Goal: Task Accomplishment & Management: Use online tool/utility

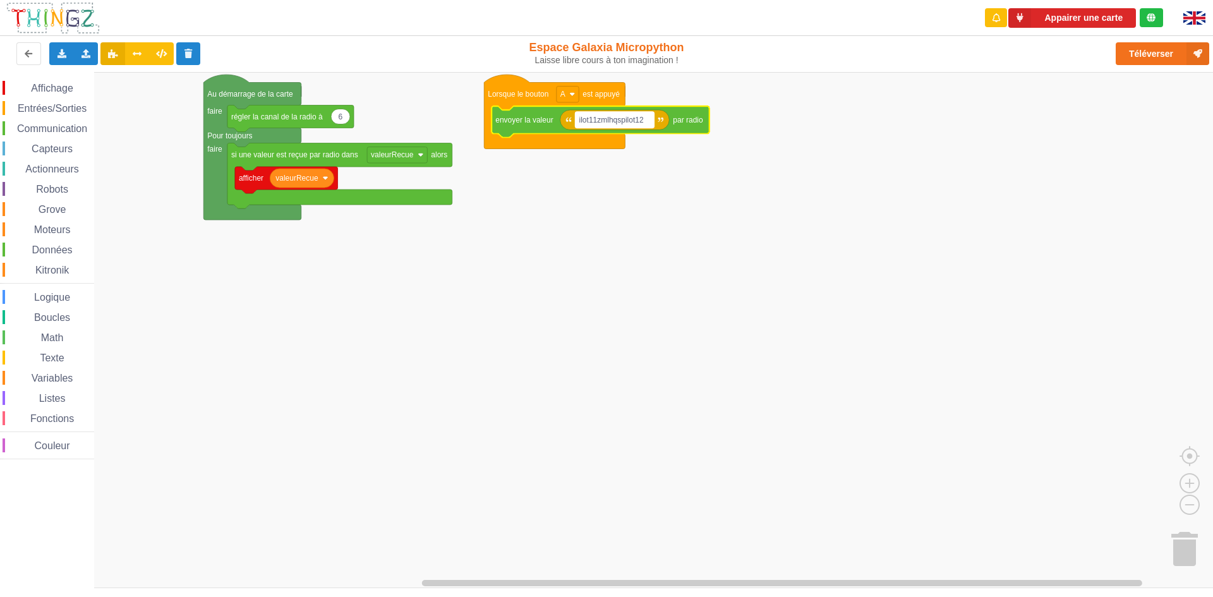
click at [625, 126] on rect "Espace de travail de Blocky" at bounding box center [614, 120] width 79 height 16
type input "c"
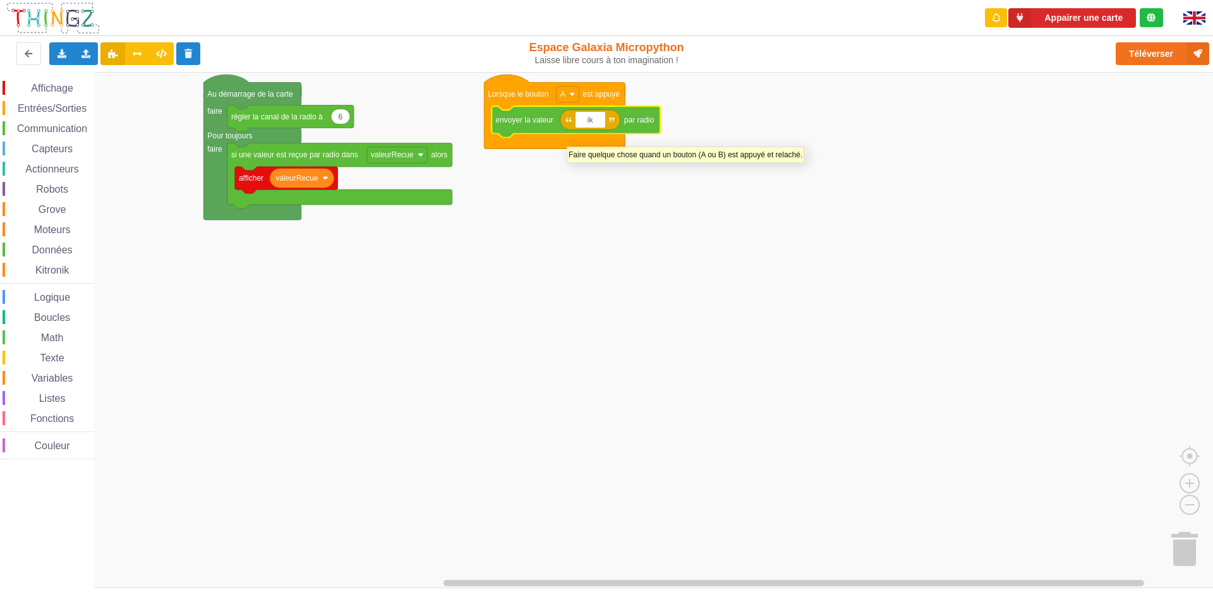
type input "i"
type input "ilot11: coucou zebi la mouche: ilot 13"
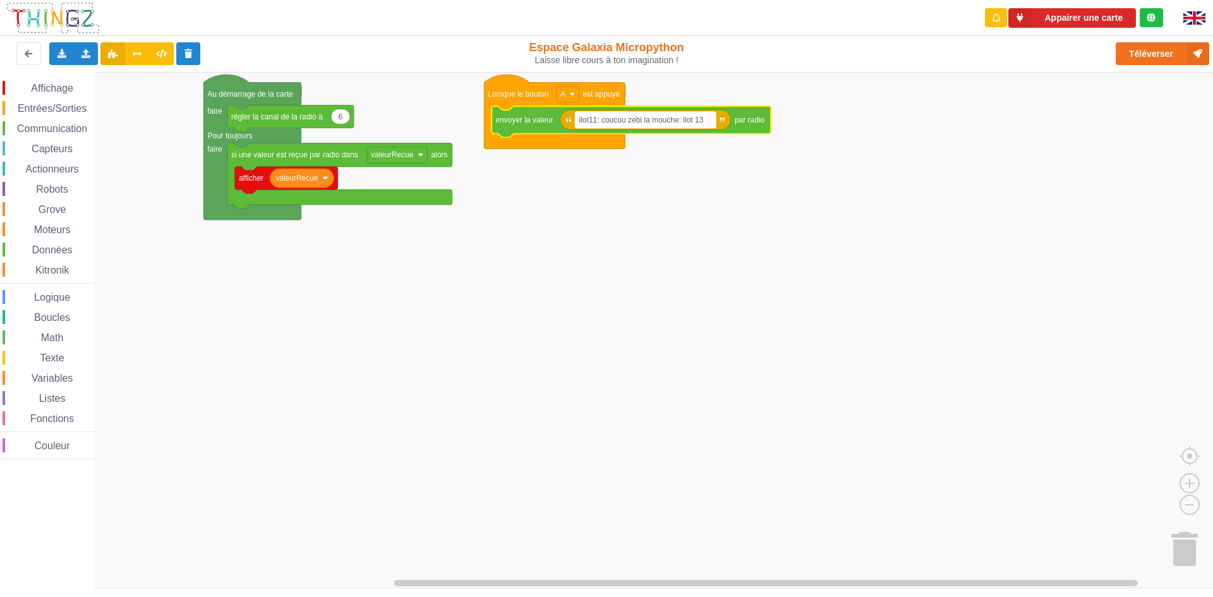
click at [663, 119] on text "ilot11: coucou zebi la mouche: ilot 13" at bounding box center [641, 120] width 124 height 9
click at [663, 119] on rect "Espace de travail de Blocky" at bounding box center [611, 330] width 1222 height 516
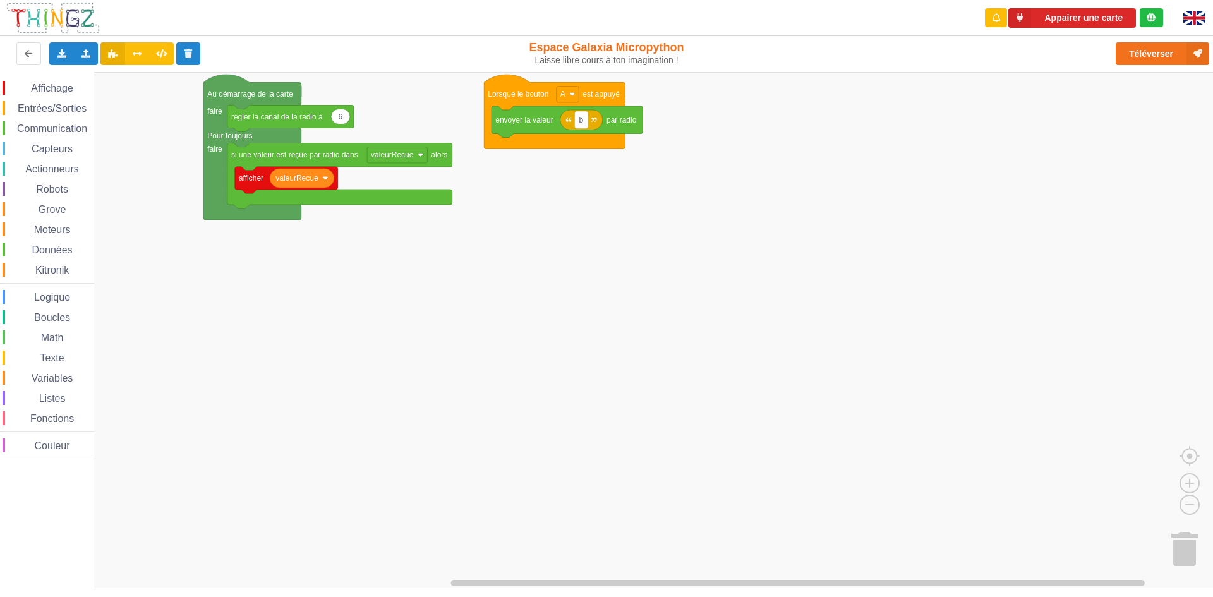
click at [587, 121] on rect "Espace de travail de Blocky" at bounding box center [581, 120] width 12 height 16
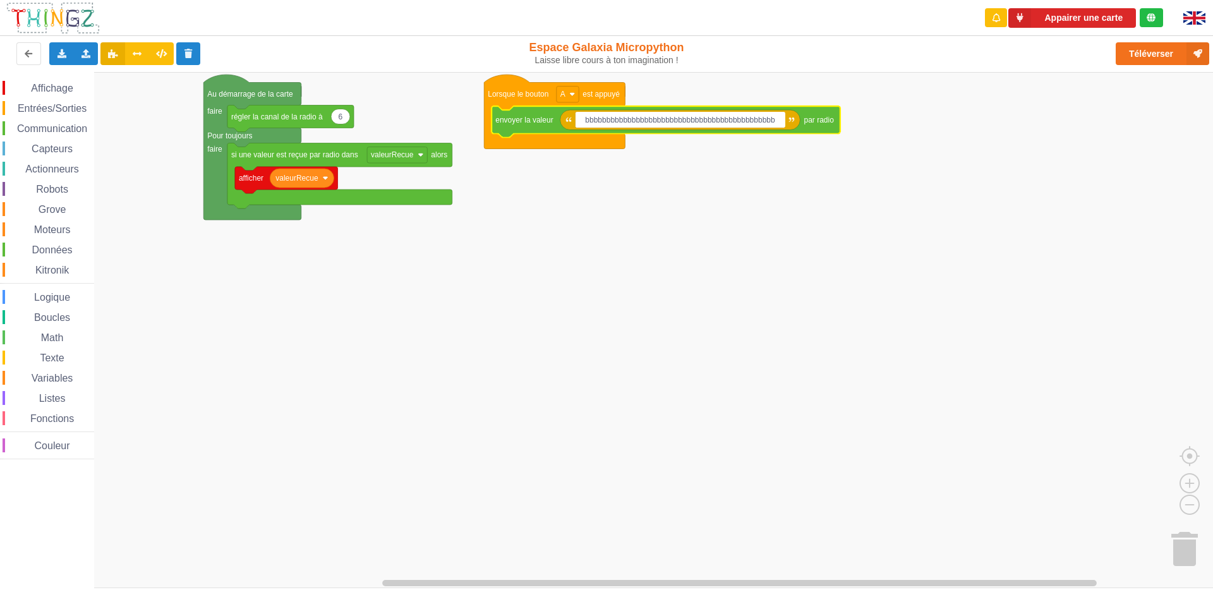
type input "bbbbbbbbbbbbbbbbbbbbbbbbbbbbbbbbbbbbbbbbbbbbbb"
click at [654, 191] on rect "Espace de travail de Blocky" at bounding box center [611, 330] width 1222 height 516
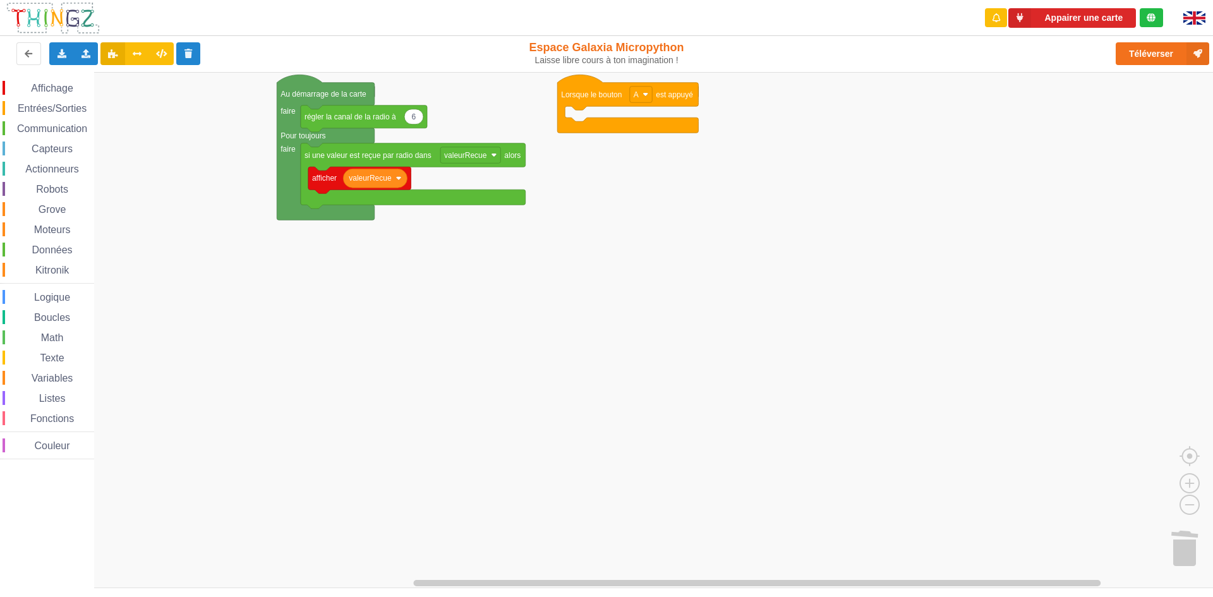
click at [677, 295] on div "Affichage Entrées/Sorties Communication Capteurs Actionneurs Robots Grove Moteu…" at bounding box center [611, 330] width 1222 height 516
click at [677, 295] on rect "Espace de travail de Blocky" at bounding box center [611, 330] width 1222 height 516
click at [44, 122] on div "Communication" at bounding box center [49, 128] width 92 height 14
click at [715, 385] on rect "Espace de travail de Blocky" at bounding box center [611, 330] width 1222 height 516
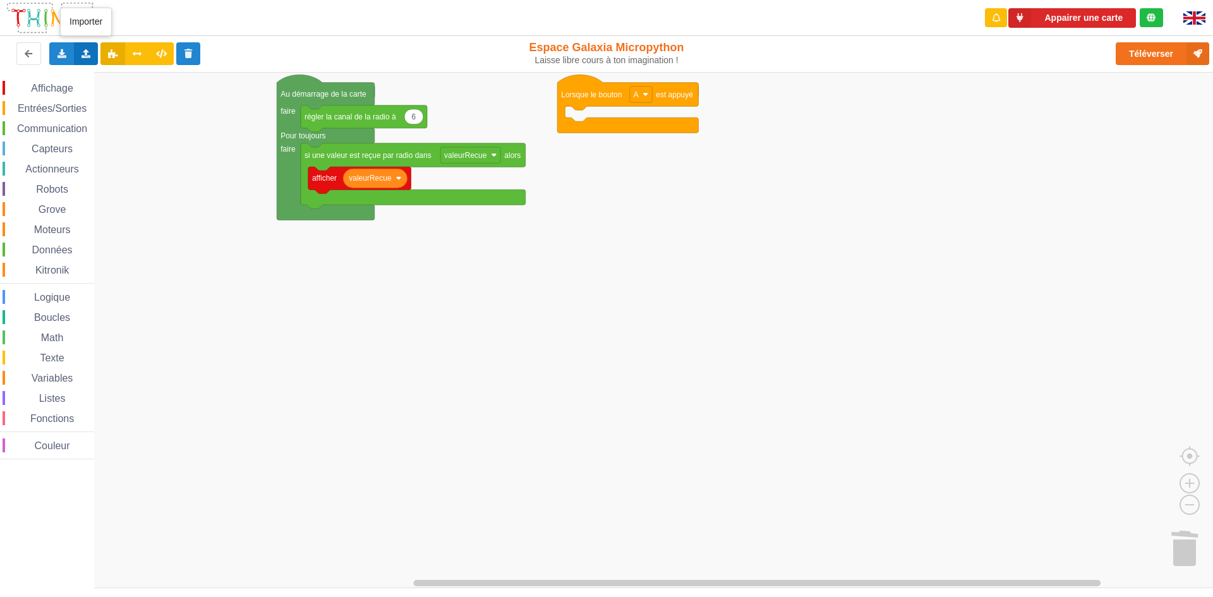
click at [93, 56] on div "Importer un assemblage de blocs Importer du code Python" at bounding box center [86, 53] width 25 height 23
click at [114, 78] on span "Importer un assemblage de blocs" at bounding box center [174, 77] width 131 height 10
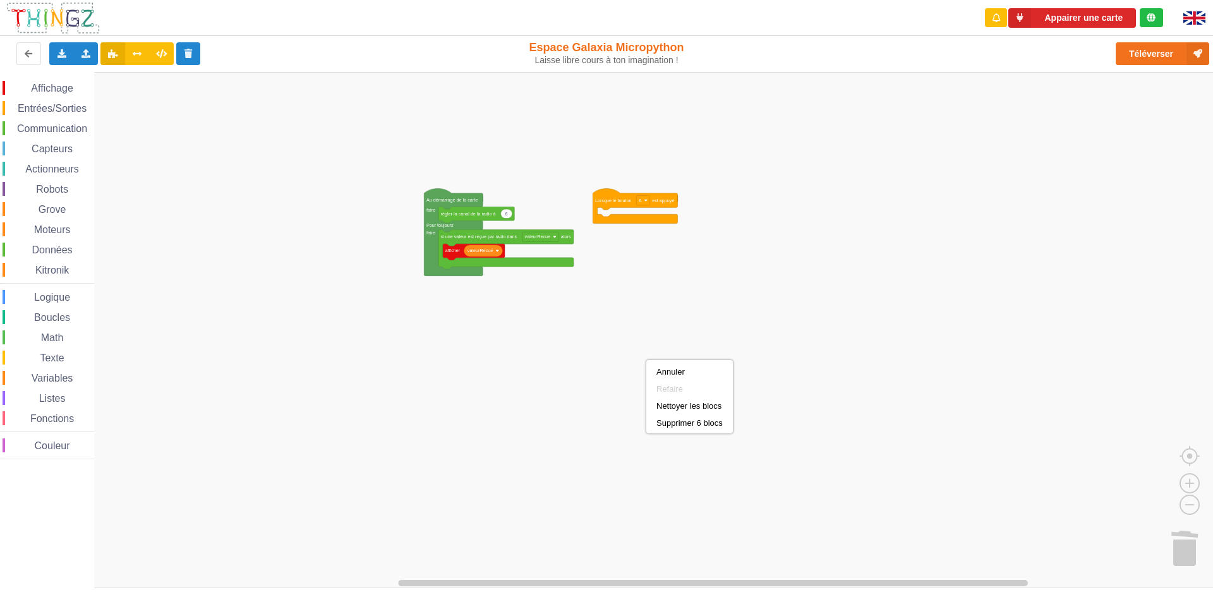
click at [49, 127] on span "Communication" at bounding box center [52, 128] width 74 height 11
click at [616, 213] on div "Affichage Entrées/Sorties Communication Capteurs Actionneurs Robots Grove Moteu…" at bounding box center [611, 330] width 1222 height 516
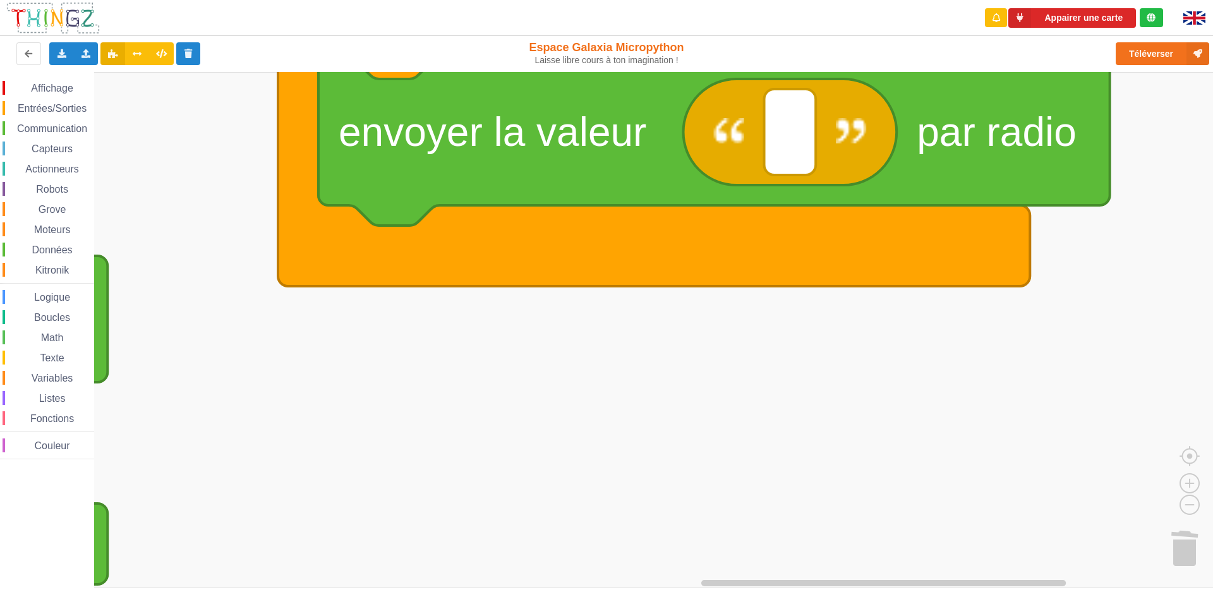
click at [979, 555] on rect "Espace de travail de Blocky" at bounding box center [611, 330] width 1222 height 516
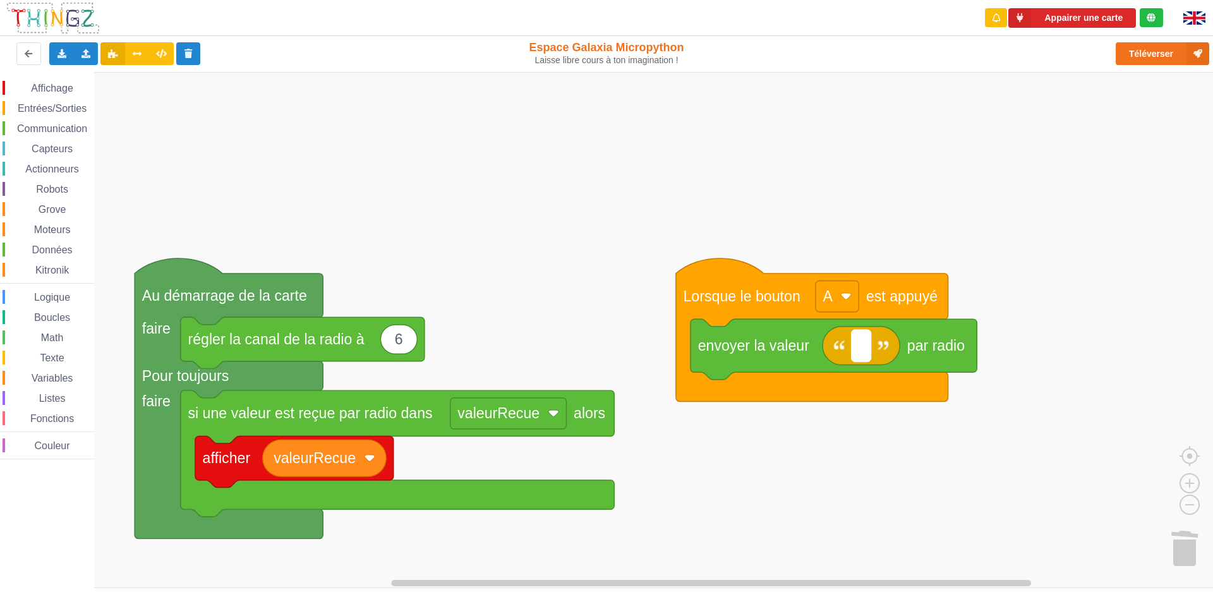
click at [870, 345] on rect "Espace de travail de Blocky" at bounding box center [860, 345] width 19 height 31
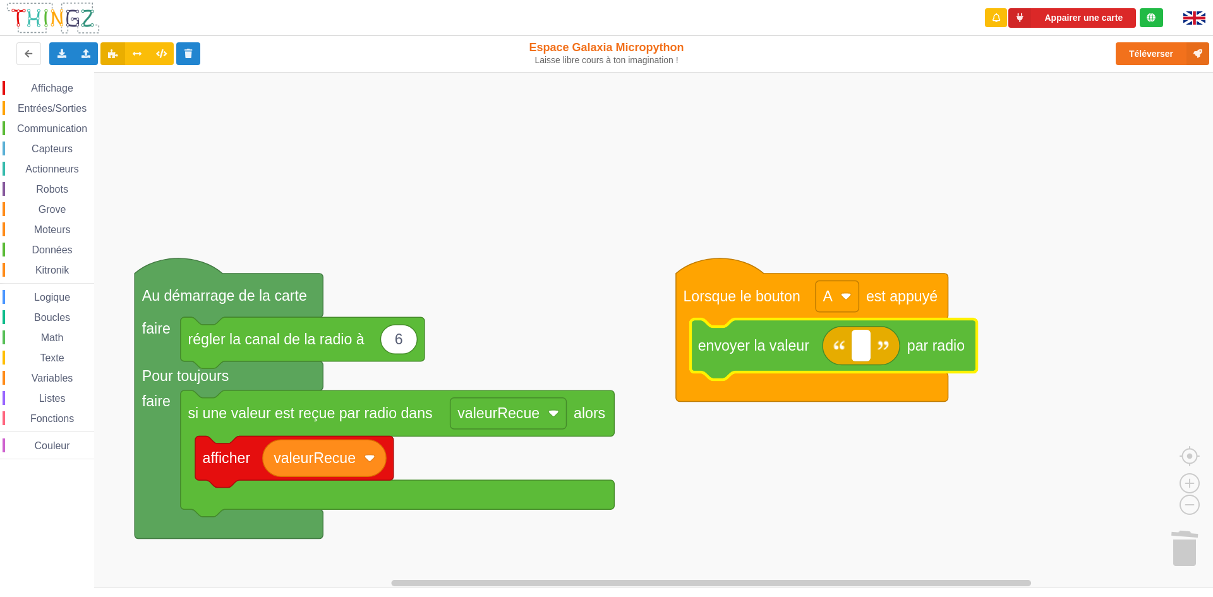
click at [858, 347] on input at bounding box center [860, 345] width 19 height 31
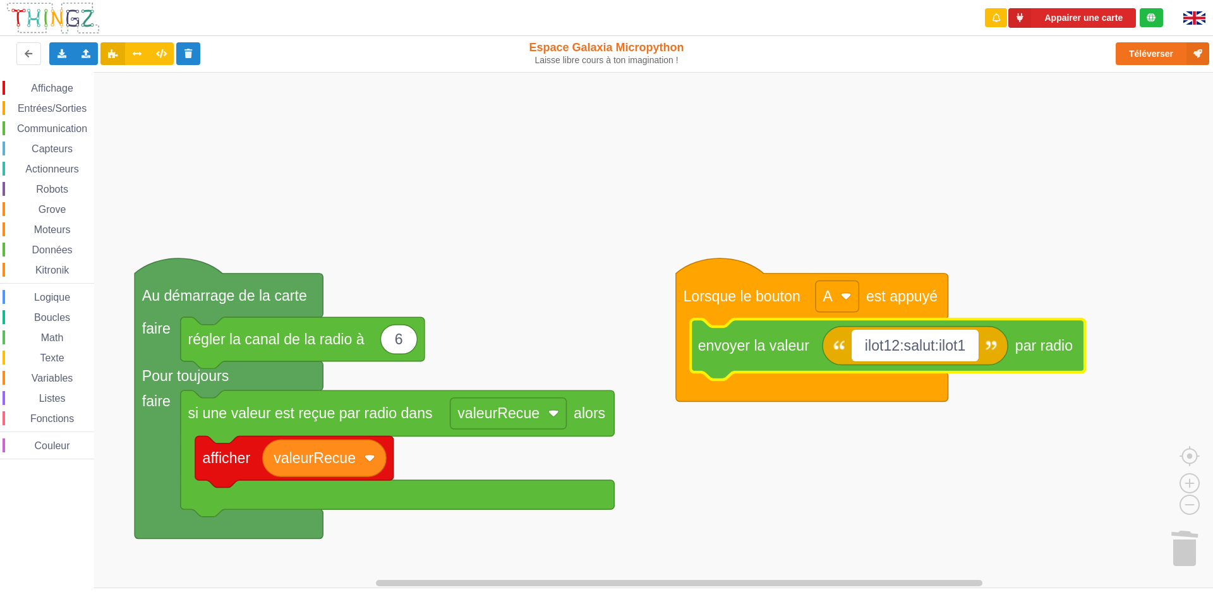
type input "ilot12:salut:ilot13"
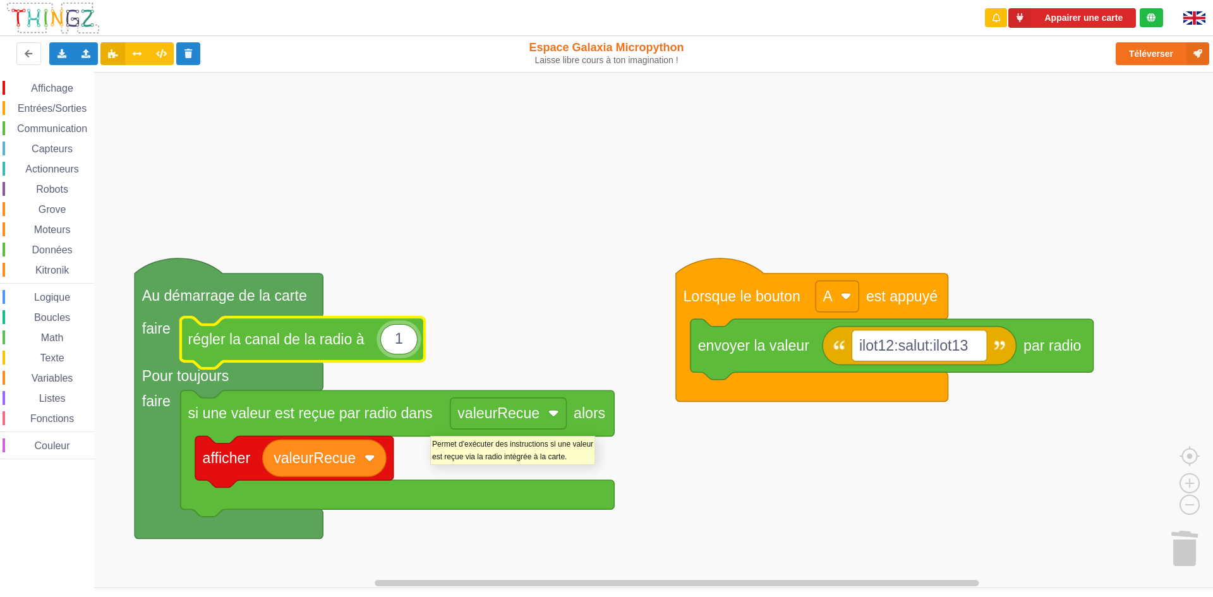
type input "12"
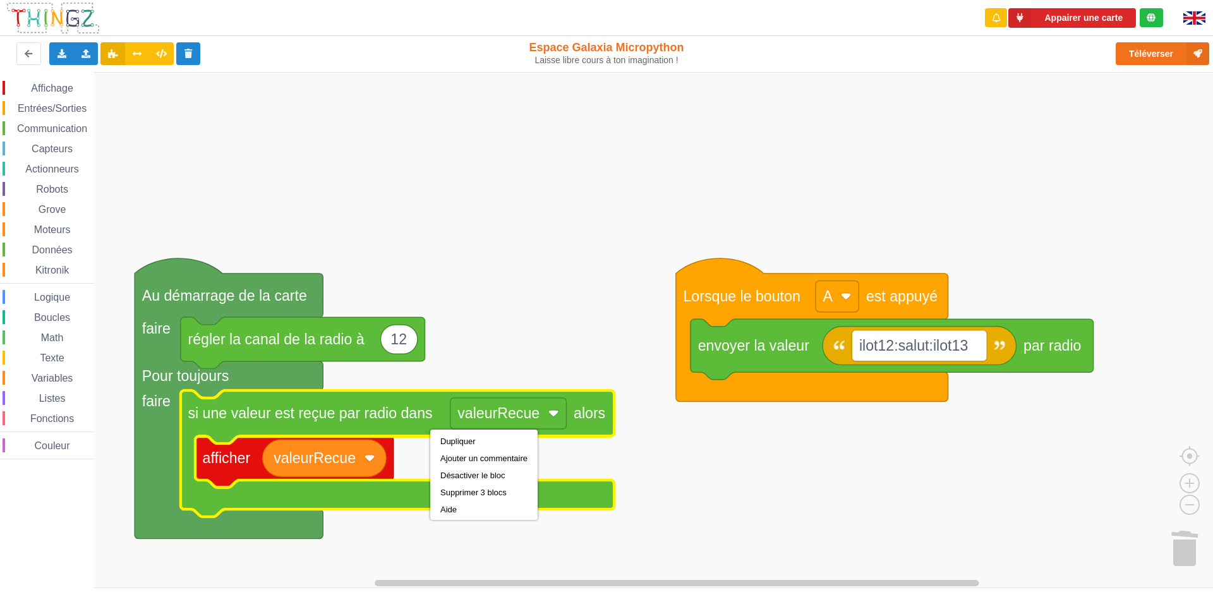
click at [521, 279] on rect "Espace de travail de Blocky" at bounding box center [611, 330] width 1222 height 516
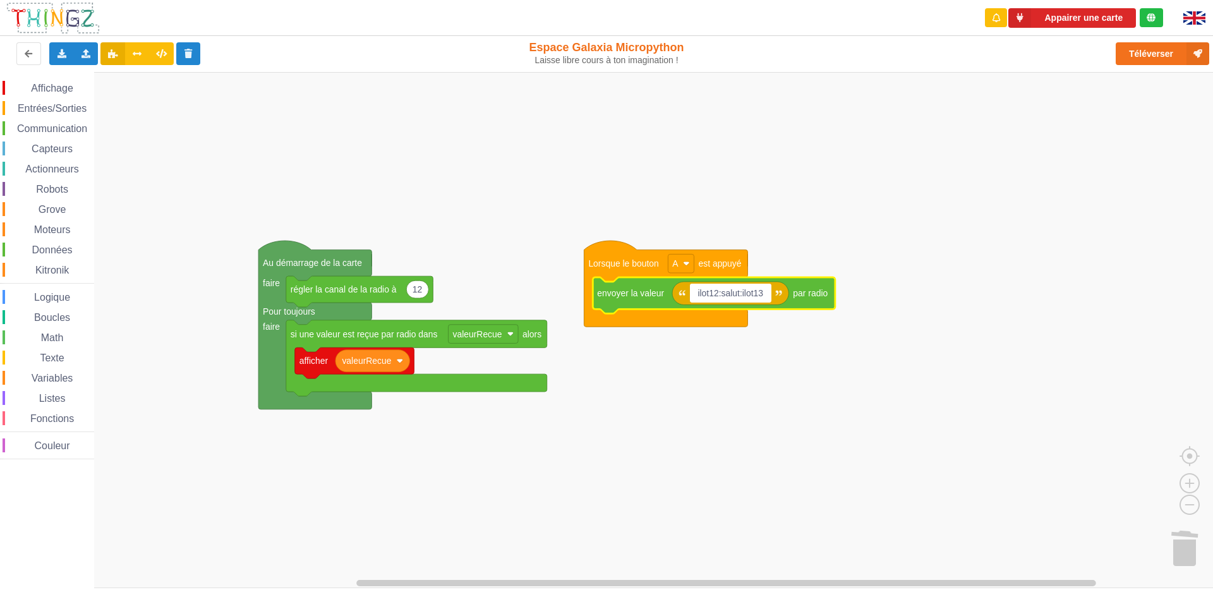
click at [737, 292] on input "ilot12:salut:ilot13" at bounding box center [730, 293] width 81 height 19
type input "ilot12:wepyx:ilot13"
click at [790, 505] on rect "Espace de travail de Blocky" at bounding box center [611, 330] width 1222 height 516
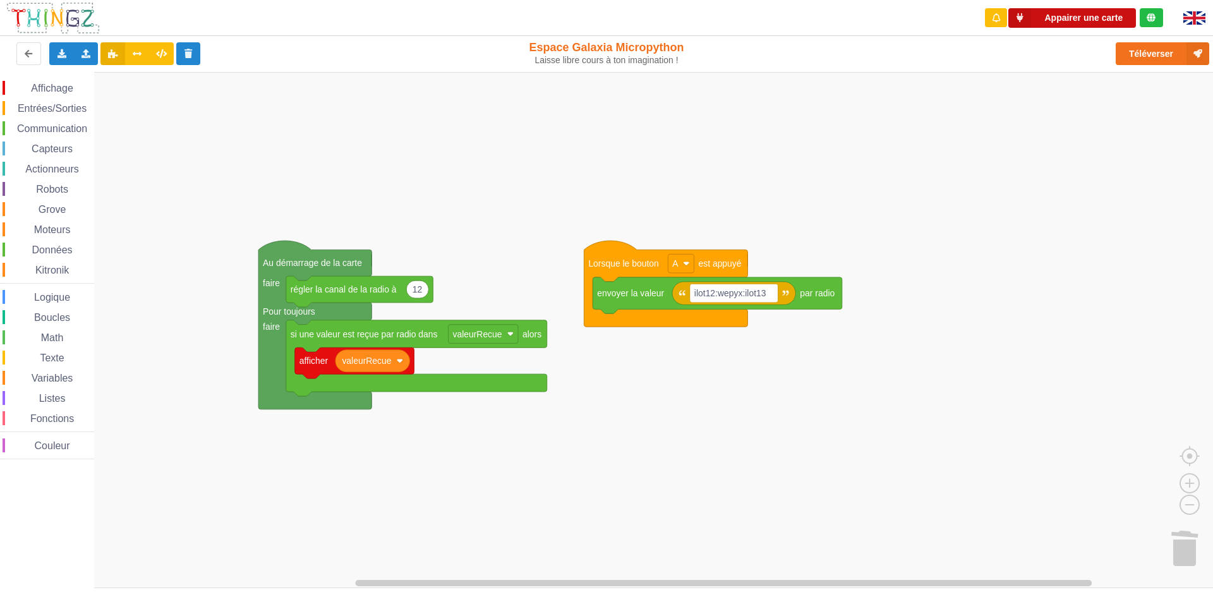
click at [1117, 16] on button "Appairer une carte" at bounding box center [1072, 18] width 128 height 20
click at [1091, 10] on button "Appairer une carte" at bounding box center [1072, 18] width 128 height 20
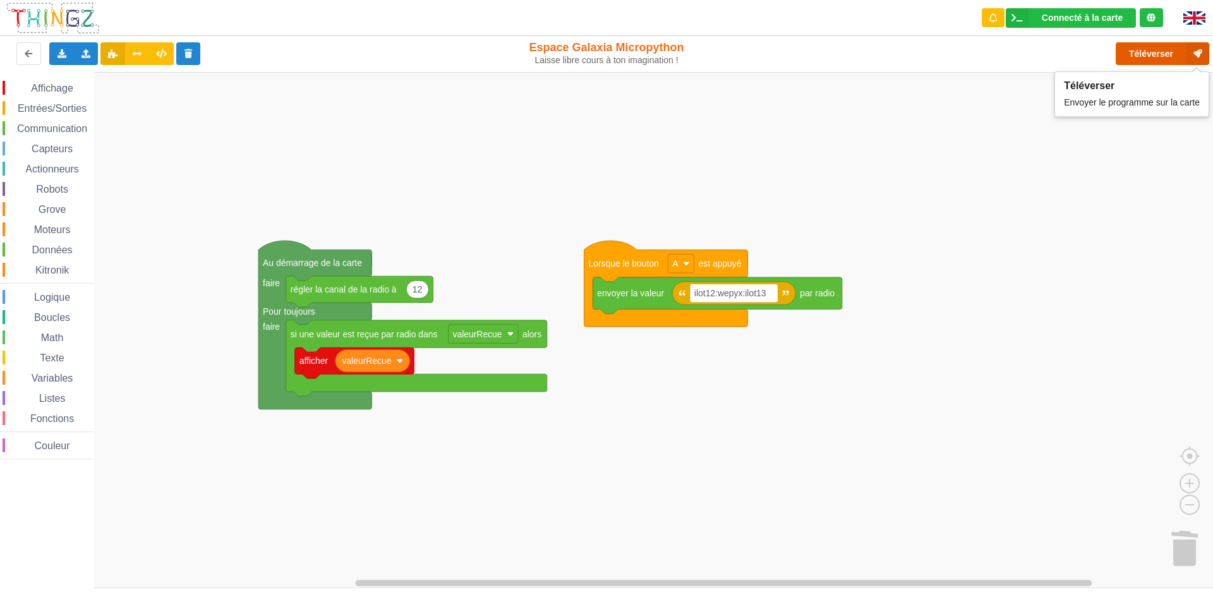
click at [1197, 59] on icon at bounding box center [1197, 53] width 23 height 23
click at [966, 114] on rect "Espace de travail de Blocky" at bounding box center [611, 330] width 1222 height 516
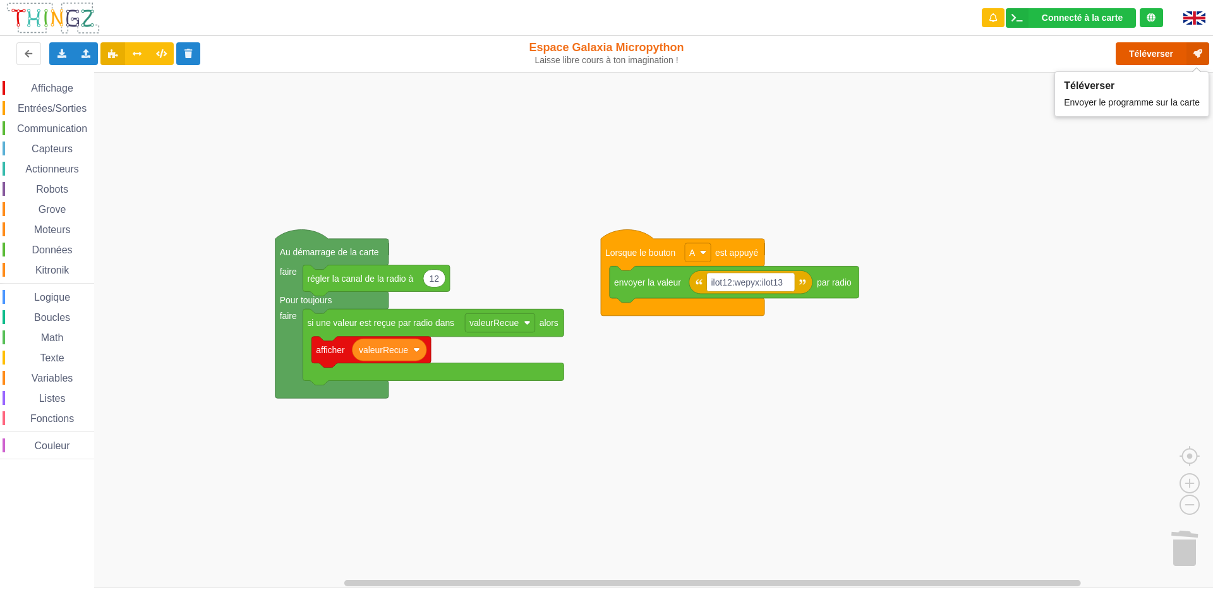
click at [1133, 54] on button "Téléverser" at bounding box center [1161, 53] width 93 height 23
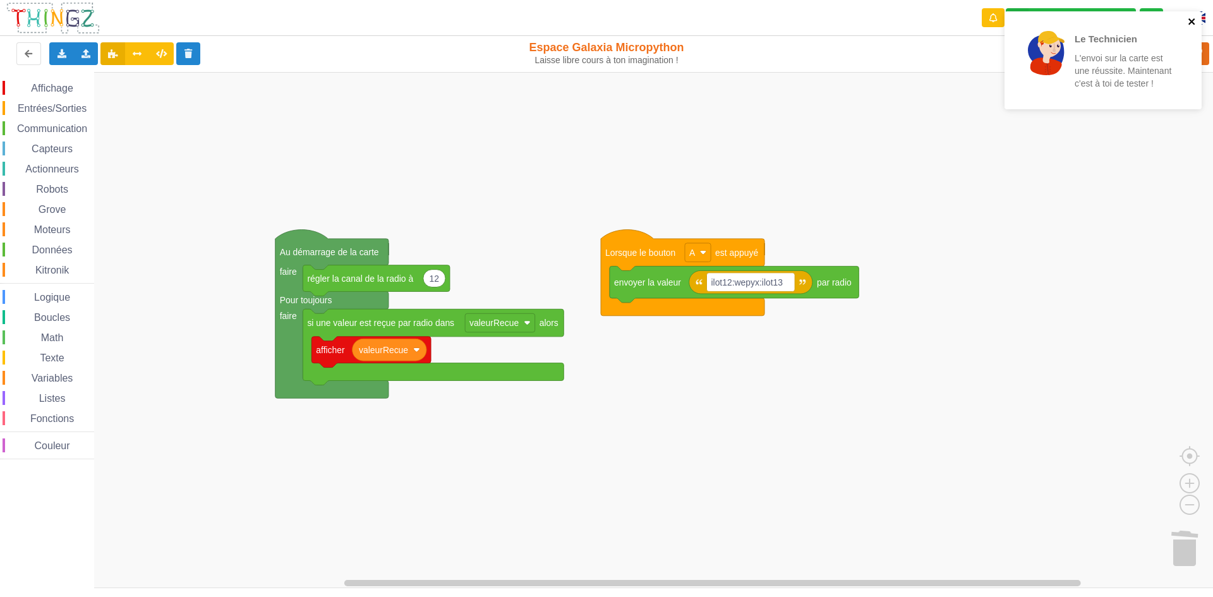
click at [1193, 21] on icon "close" at bounding box center [1191, 21] width 6 height 6
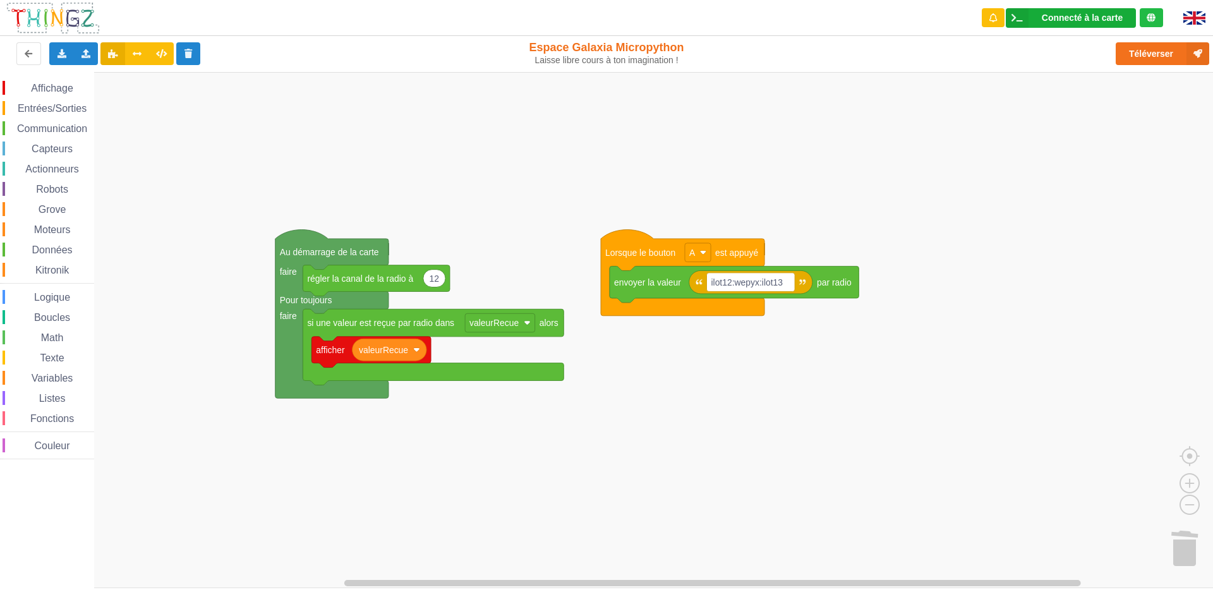
click at [1114, 21] on div "Connecté à la carte" at bounding box center [1082, 17] width 81 height 9
click at [979, 90] on rect "Espace de travail de Blocky" at bounding box center [611, 330] width 1222 height 516
click at [1139, 54] on button "Téléverser" at bounding box center [1161, 53] width 93 height 23
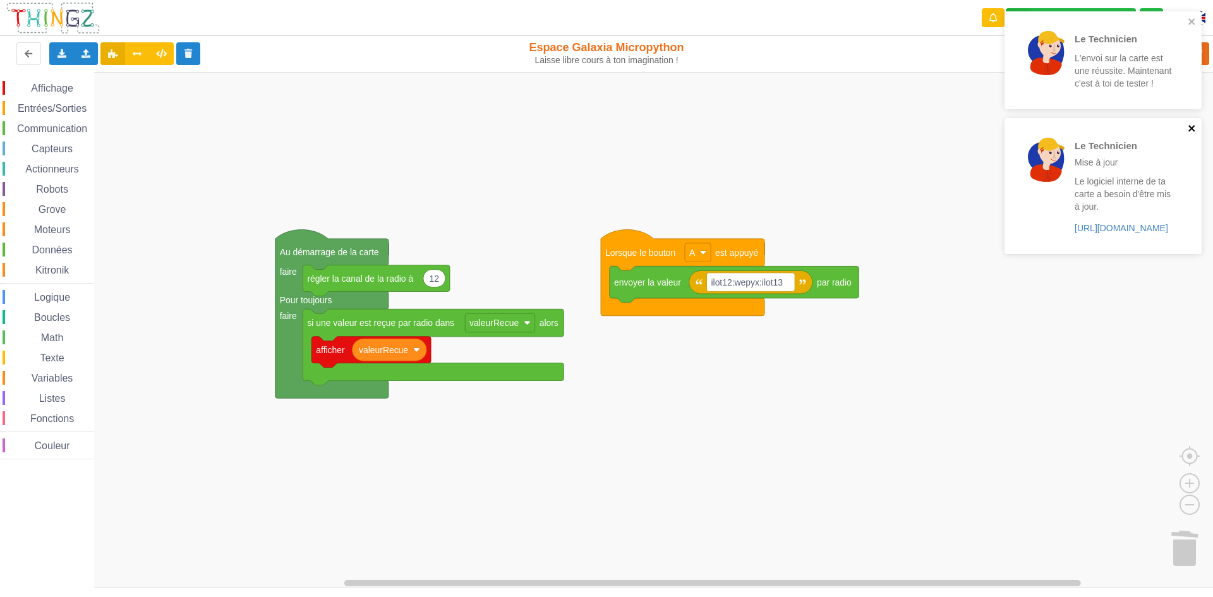
click at [1188, 123] on icon "close" at bounding box center [1192, 128] width 9 height 10
click at [1191, 23] on icon "close" at bounding box center [1191, 21] width 6 height 6
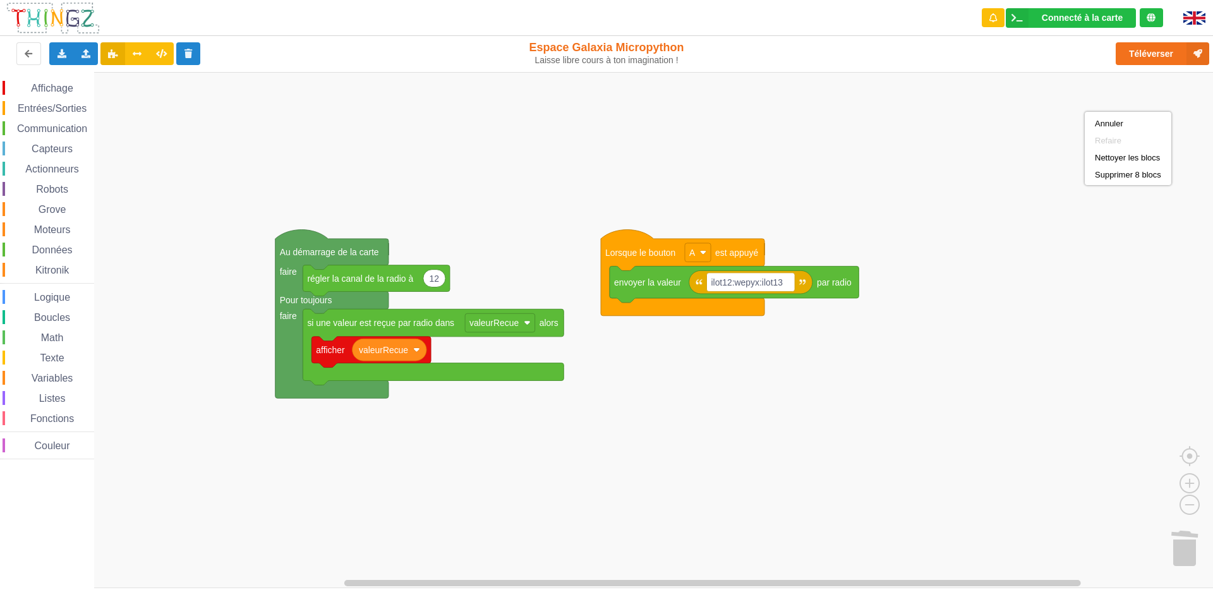
click at [671, 5] on div "Connecté à la carte Réglages Ouvrir le moniteur automatiquement Connexion autom…" at bounding box center [606, 18] width 1230 height 36
click at [1145, 44] on button "Téléverser" at bounding box center [1161, 53] width 93 height 23
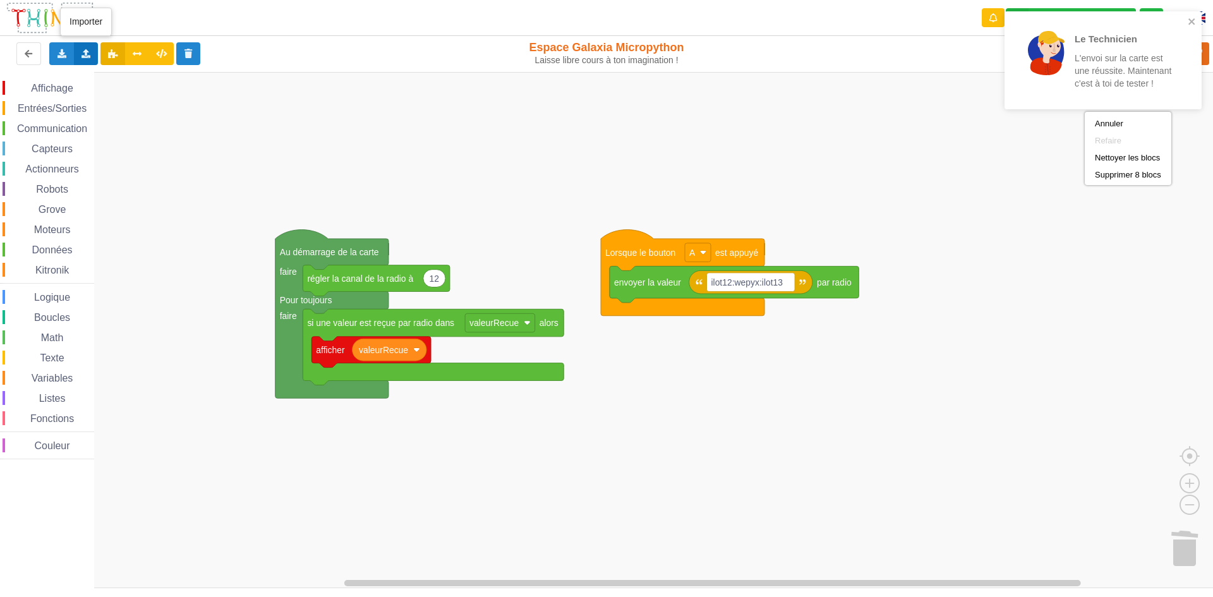
click at [81, 48] on div "Importer un assemblage de blocs Importer du code Python" at bounding box center [86, 53] width 25 height 23
click at [99, 71] on div "Importer un assemblage de blocs" at bounding box center [165, 77] width 169 height 23
click at [90, 58] on div "Importer un assemblage de blocs Importer du code Python" at bounding box center [86, 53] width 25 height 23
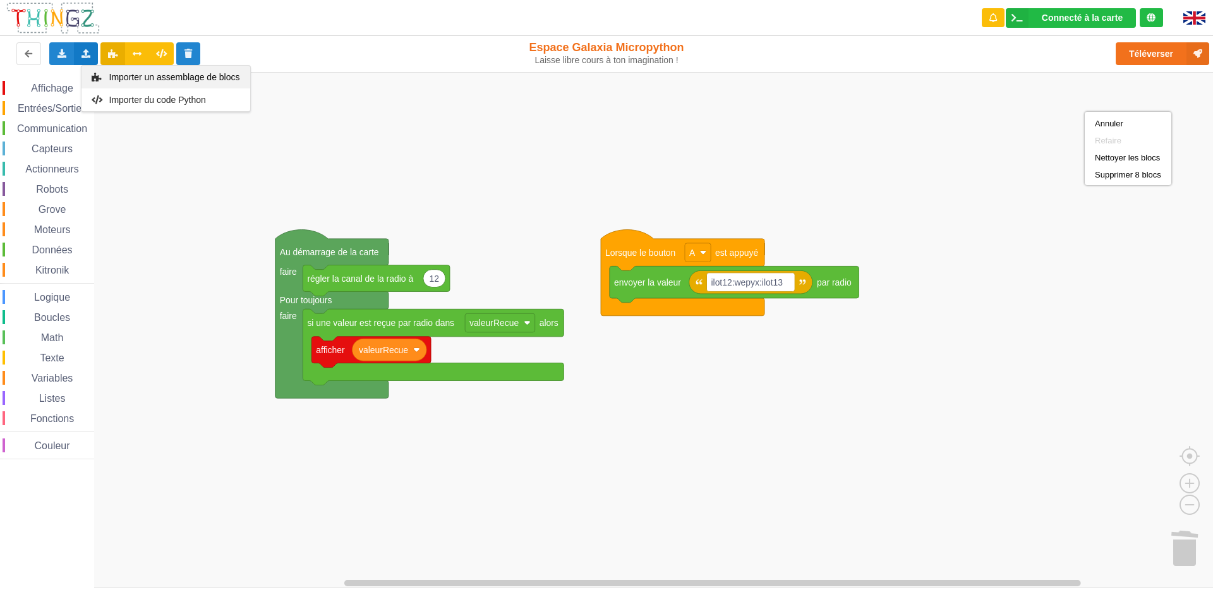
click at [101, 76] on icon at bounding box center [97, 77] width 11 height 9
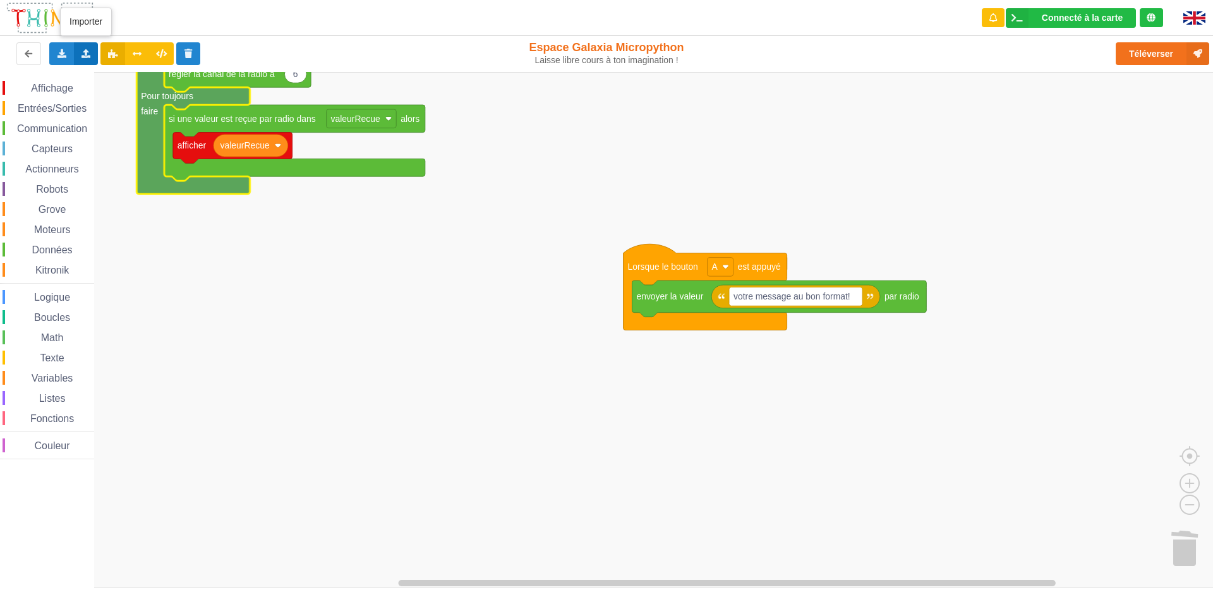
click at [79, 54] on div "Importer un assemblage de blocs Importer du code Python" at bounding box center [86, 53] width 25 height 23
click at [99, 77] on icon at bounding box center [97, 77] width 11 height 9
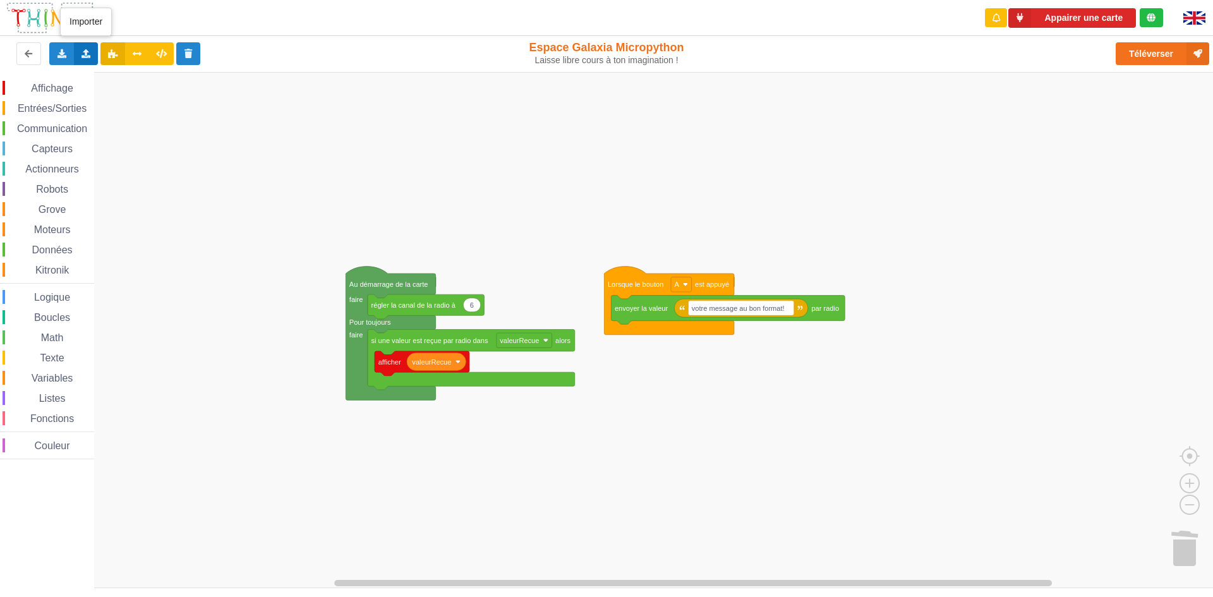
click at [90, 43] on div "Importer un assemblage de blocs Importer du code Python" at bounding box center [86, 53] width 25 height 23
click at [143, 75] on span "Importer un assemblage de blocs" at bounding box center [174, 77] width 131 height 10
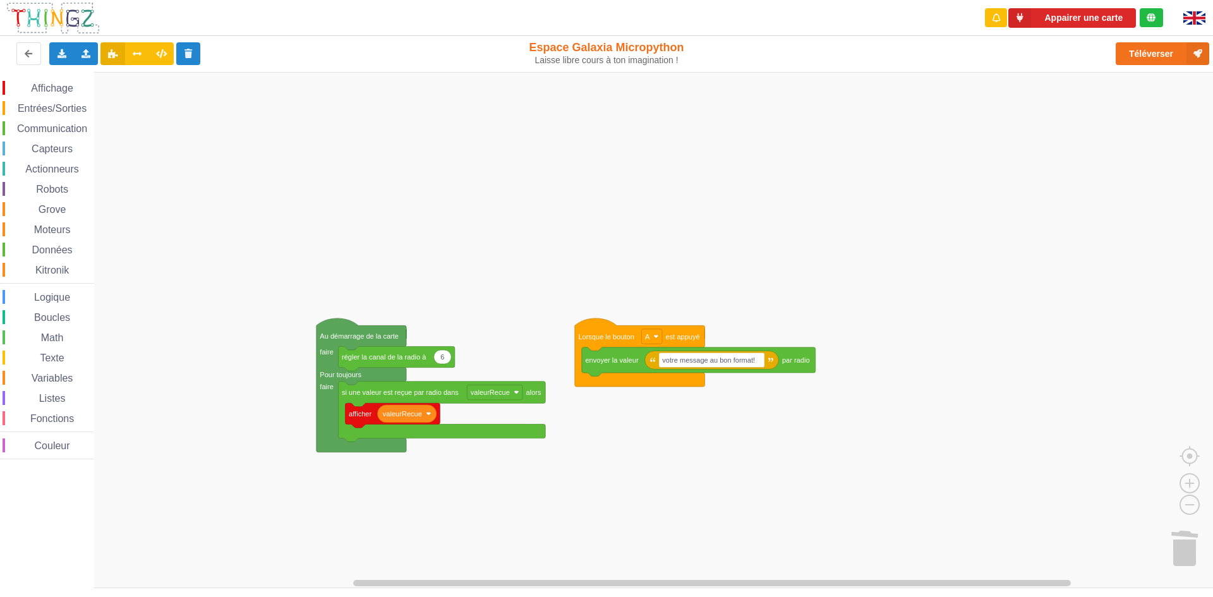
click at [767, 229] on rect "Espace de travail de Blocky" at bounding box center [611, 330] width 1222 height 516
click at [826, 176] on rect "Espace de travail de Blocky" at bounding box center [611, 330] width 1222 height 516
click at [867, 158] on rect "Espace de travail de Blocky" at bounding box center [611, 330] width 1222 height 516
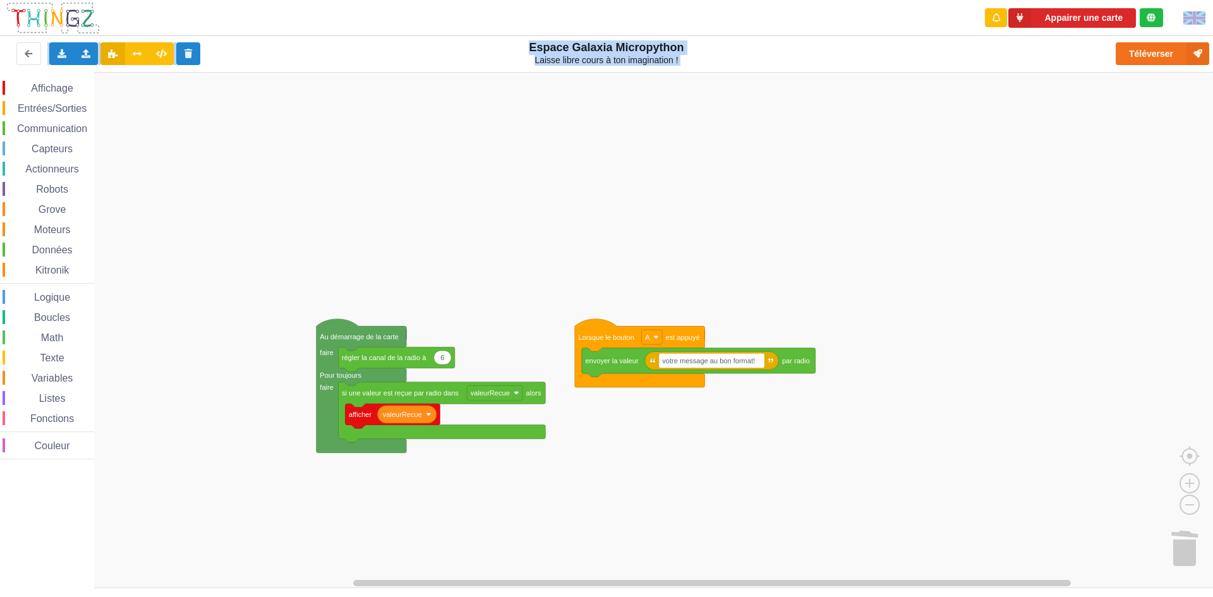
drag, startPoint x: 891, startPoint y: 30, endPoint x: 846, endPoint y: 61, distance: 55.0
click at [850, 59] on div "Appairer une carte Exporter l'assemblage de blocs Exporter l'assemblage de bloc…" at bounding box center [606, 31] width 1230 height 81
click at [651, 39] on div "Espace Galaxia Micropython Laisse libre cours à ton imagination !" at bounding box center [606, 53] width 229 height 41
click at [658, 47] on div "Espace Galaxia Micropython Laisse libre cours à ton imagination !" at bounding box center [607, 52] width 212 height 25
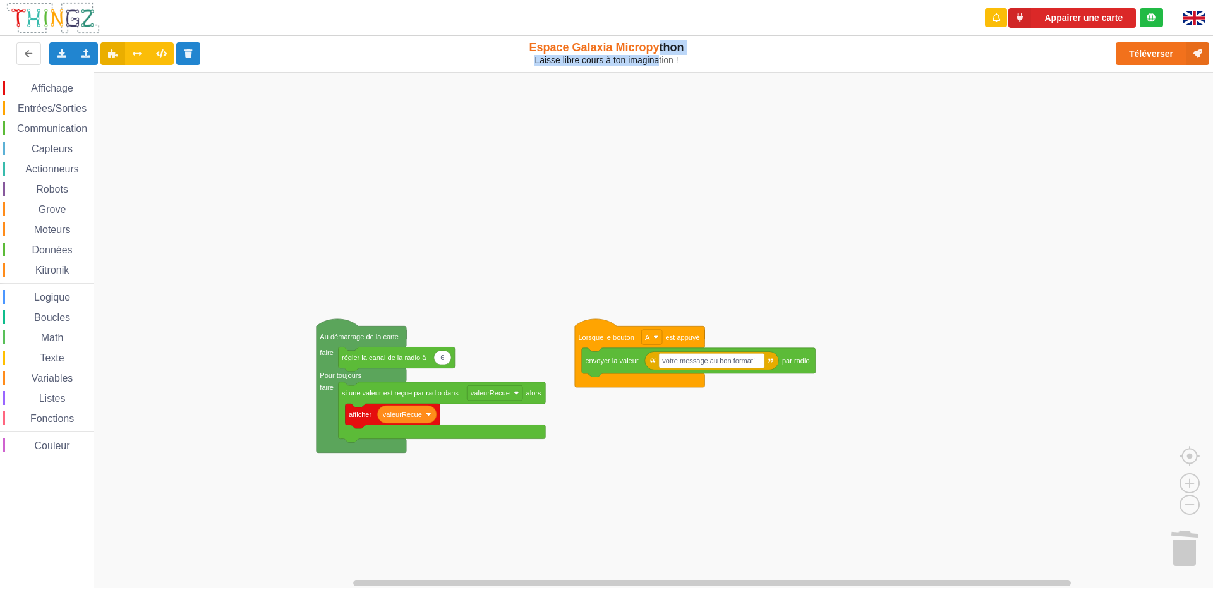
drag, startPoint x: 660, startPoint y: 39, endPoint x: 660, endPoint y: 63, distance: 24.0
click at [660, 63] on div "Espace Galaxia Micropython Laisse libre cours à ton imagination !" at bounding box center [606, 53] width 229 height 41
click at [663, 45] on div "Espace Galaxia Micropython Laisse libre cours à ton imagination !" at bounding box center [607, 52] width 212 height 25
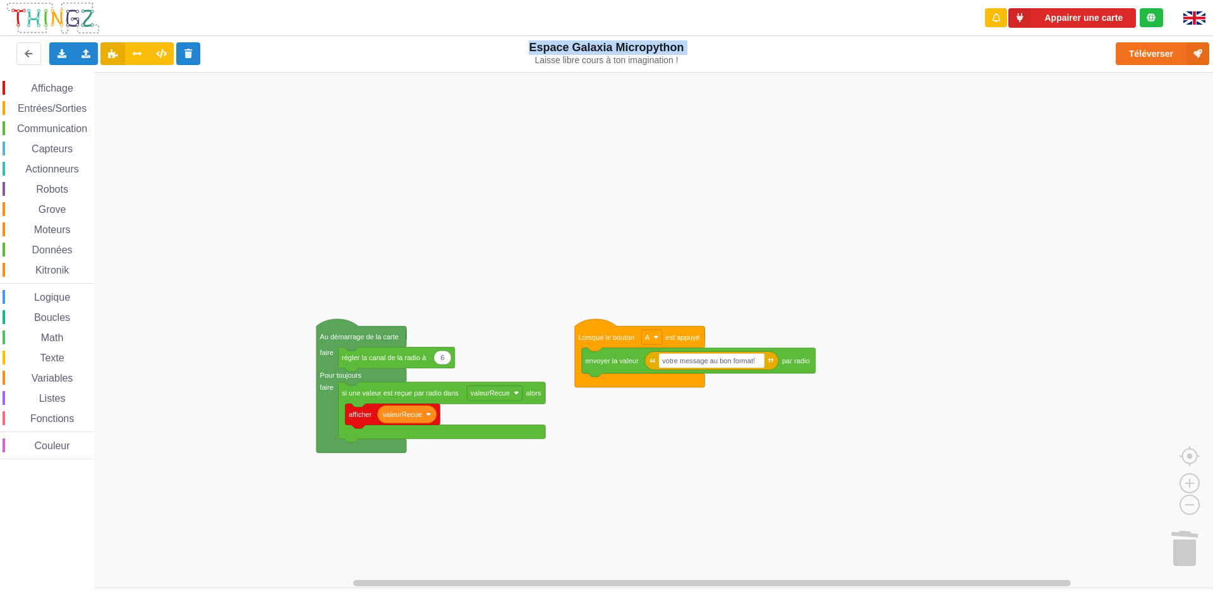
click at [663, 45] on div "Espace Galaxia Micropython Laisse libre cours à ton imagination !" at bounding box center [607, 52] width 212 height 25
click at [654, 40] on div "Espace Galaxia Micropython Laisse libre cours à ton imagination !" at bounding box center [607, 52] width 212 height 25
click at [652, 33] on div "Espace Galaxia Micropython Laisse libre cours à ton imagination !" at bounding box center [606, 53] width 229 height 41
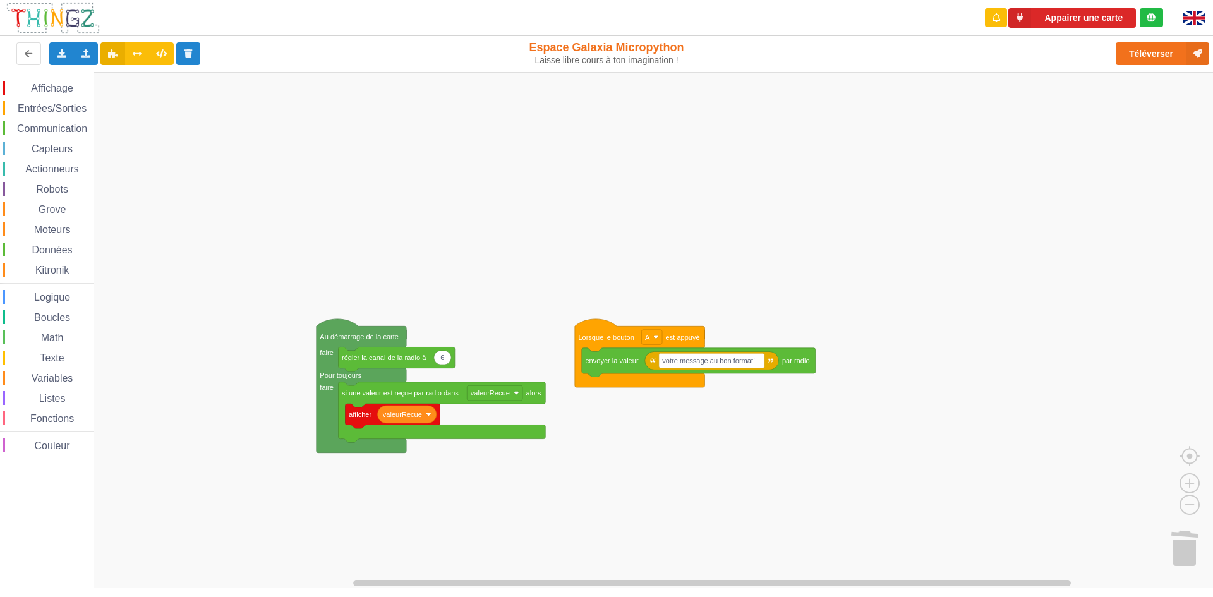
click at [652, 33] on div "Appairer une carte Exporter l'assemblage de blocs Exporter l'assemblage de bloc…" at bounding box center [606, 31] width 1230 height 81
click at [628, 44] on div "Espace Galaxia Micropython Laisse libre cours à ton imagination !" at bounding box center [607, 52] width 212 height 25
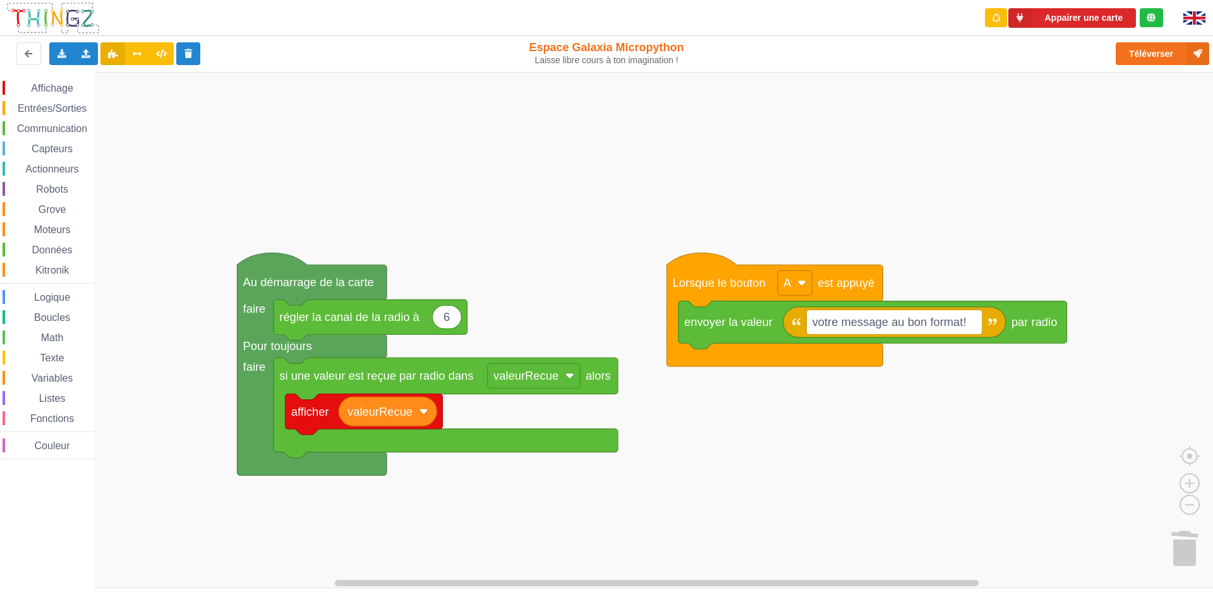
click at [706, 63] on div "Appairer une carte Exporter l'assemblage de blocs Exporter l'assemblage de bloc…" at bounding box center [606, 289] width 1230 height 597
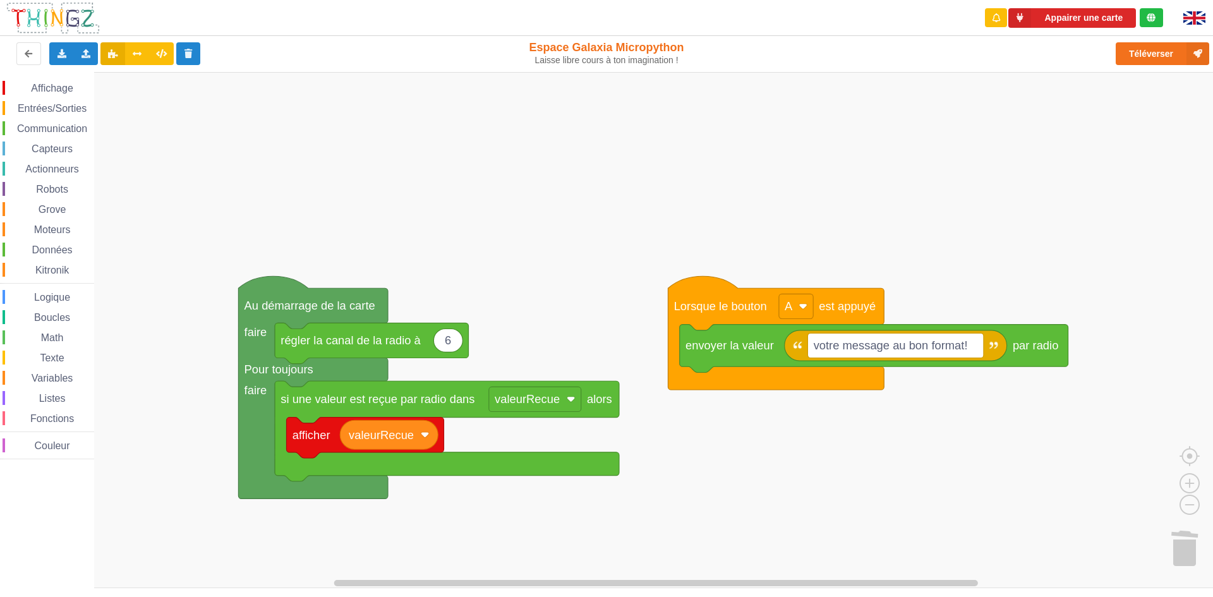
click at [565, 215] on rect "Espace de travail de Blocky" at bounding box center [611, 330] width 1222 height 516
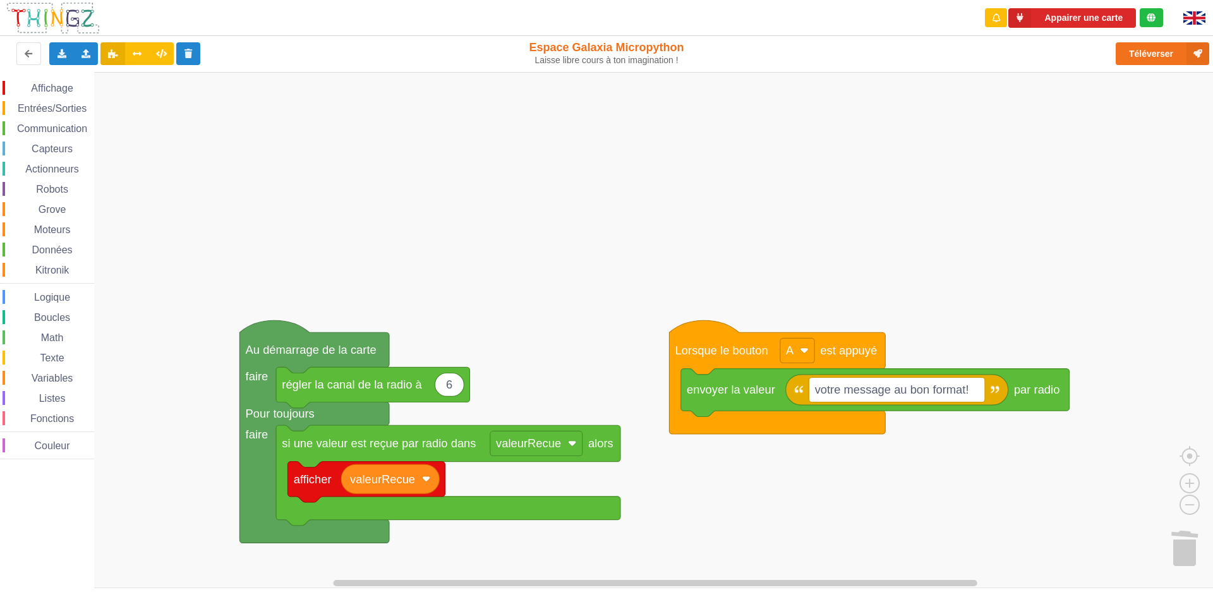
click at [574, 196] on rect "Espace de travail de Blocky" at bounding box center [611, 330] width 1222 height 516
click at [778, 69] on div "Téléverser" at bounding box center [969, 53] width 497 height 40
click at [556, 333] on div "Annuler Refaire Nettoyer les blocs Supprimer 8 blocs" at bounding box center [598, 356] width 87 height 73
click at [560, 235] on body "Appairer une carte Exporter l'assemblage de blocs Exporter l'assemblage de bloc…" at bounding box center [606, 298] width 1213 height 597
click at [381, 234] on rect "Espace de travail de Blocky" at bounding box center [611, 330] width 1222 height 516
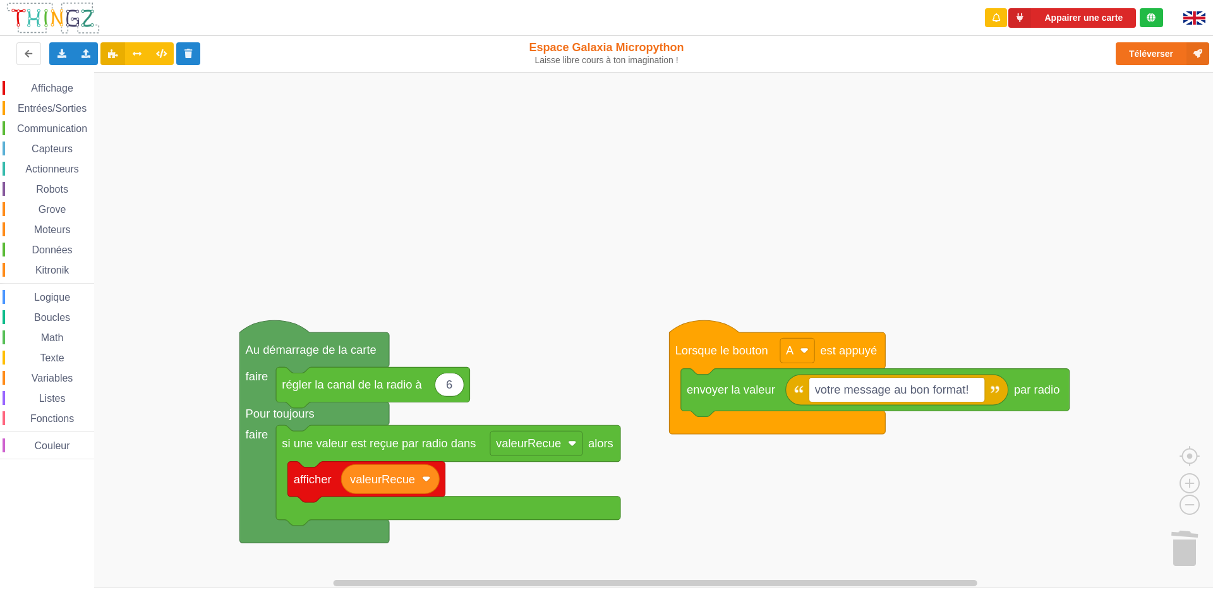
click at [720, 231] on rect "Espace de travail de Blocky" at bounding box center [611, 330] width 1222 height 516
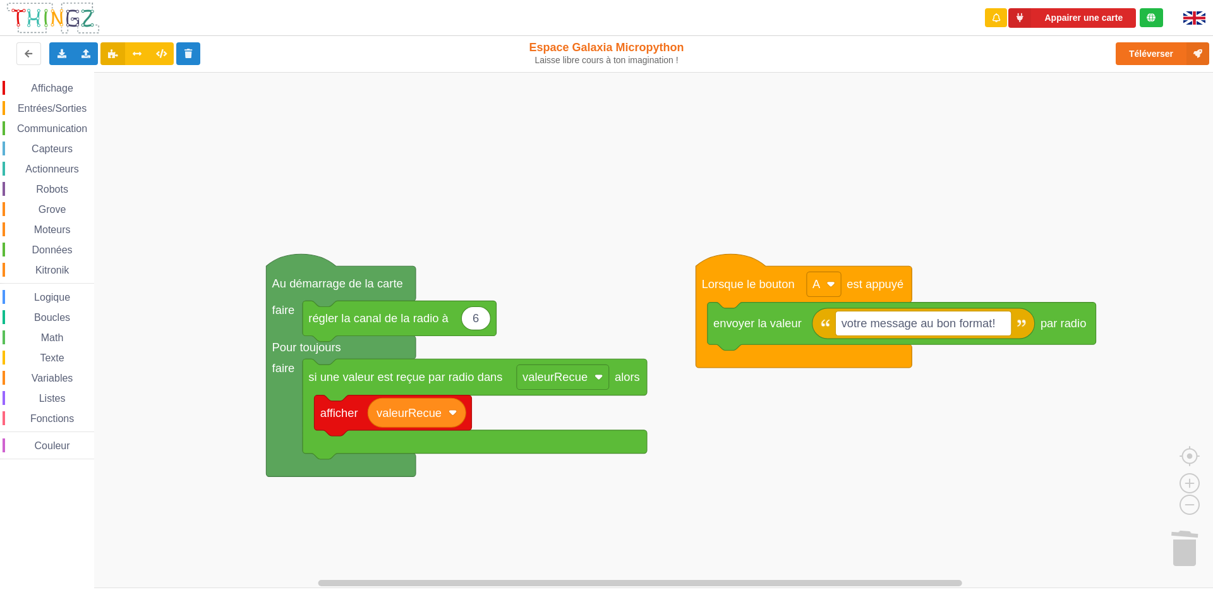
click at [206, 203] on icon "votre message au bon format! envoyer la valeur par radio Lorsque [PERSON_NAME] …" at bounding box center [724, 445] width 1222 height 516
click at [201, 200] on rect "Espace de travail de Blocky" at bounding box center [611, 330] width 1222 height 516
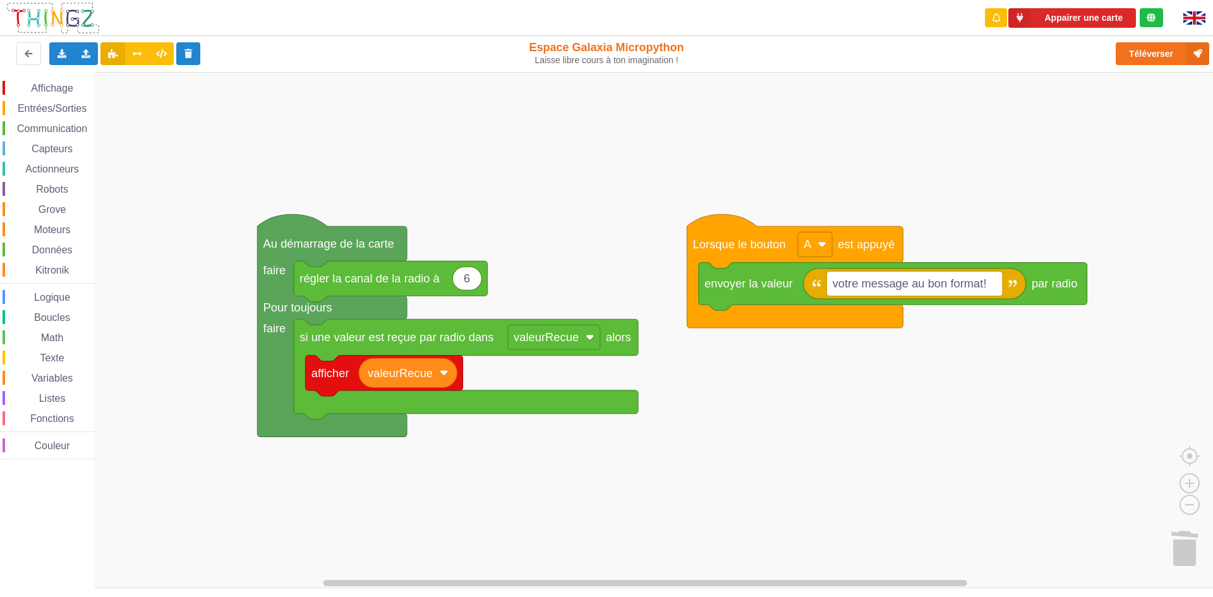
click at [193, 159] on div "Affichage Entrées/Sorties Communication Capteurs Actionneurs Robots Grove Moteu…" at bounding box center [611, 330] width 1222 height 516
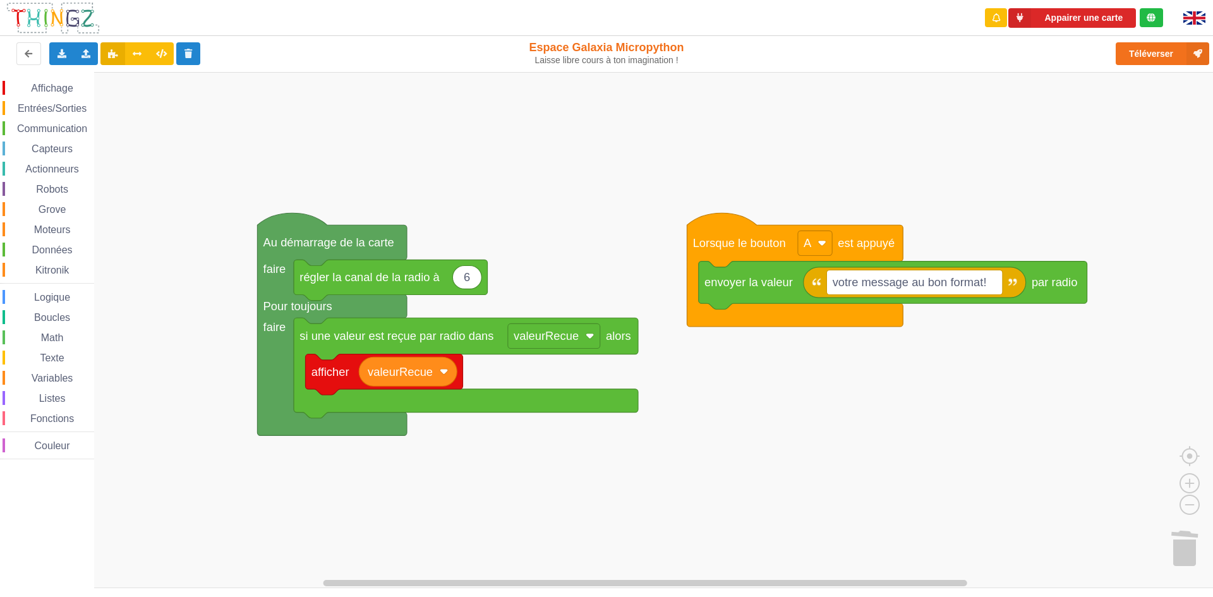
click at [193, 159] on rect "Espace de travail de Blocky" at bounding box center [611, 330] width 1222 height 516
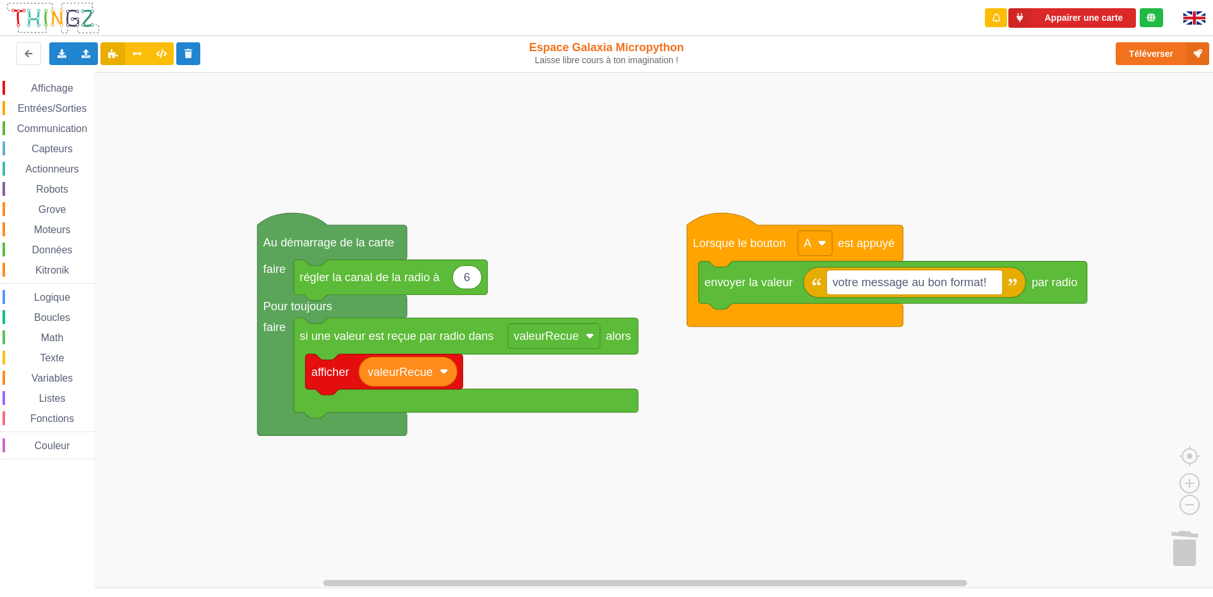
click at [193, 159] on rect "Espace de travail de Blocky" at bounding box center [611, 330] width 1222 height 516
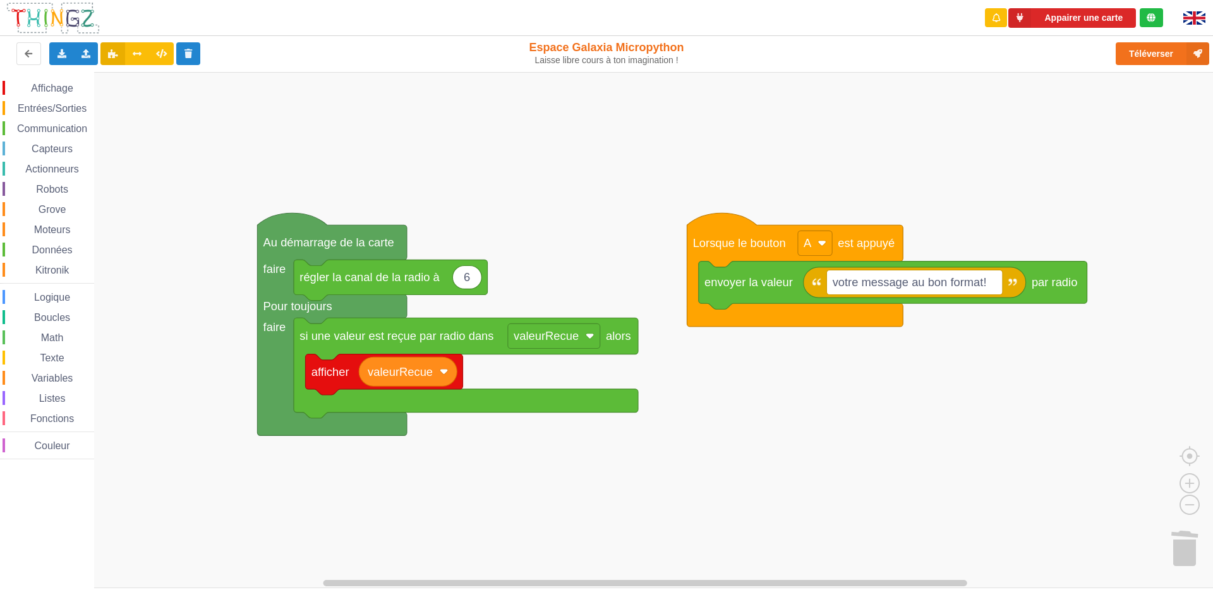
click at [193, 159] on rect "Espace de travail de Blocky" at bounding box center [611, 330] width 1222 height 516
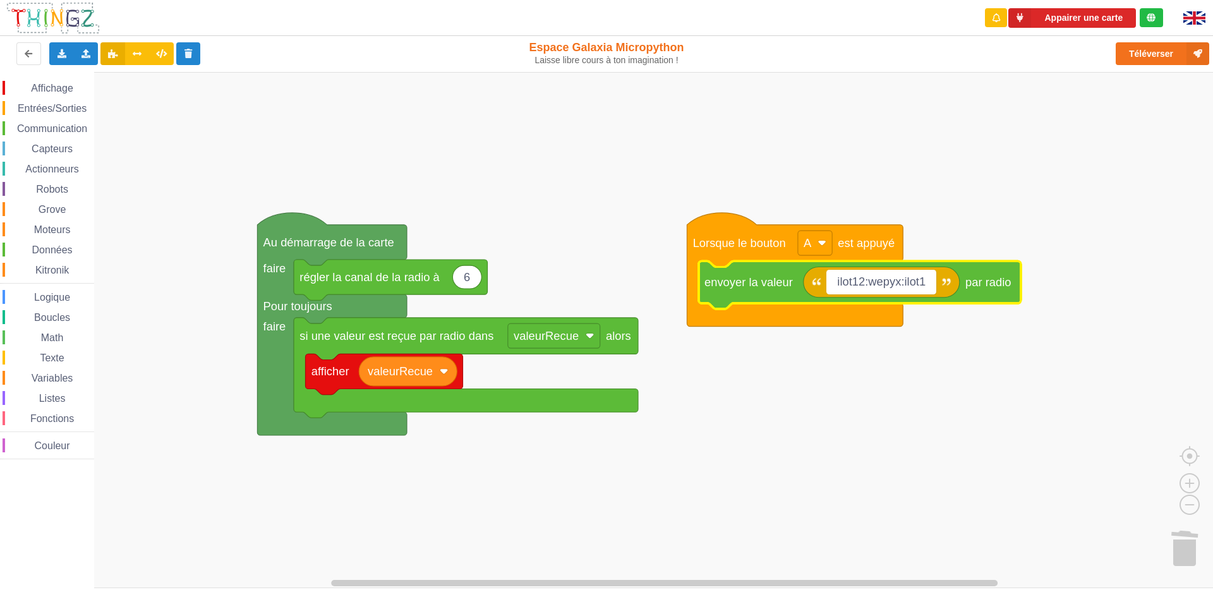
type input "ilot12:wepyx:ilot13"
click at [846, 436] on rect "Espace de travail de Blocky" at bounding box center [611, 330] width 1222 height 516
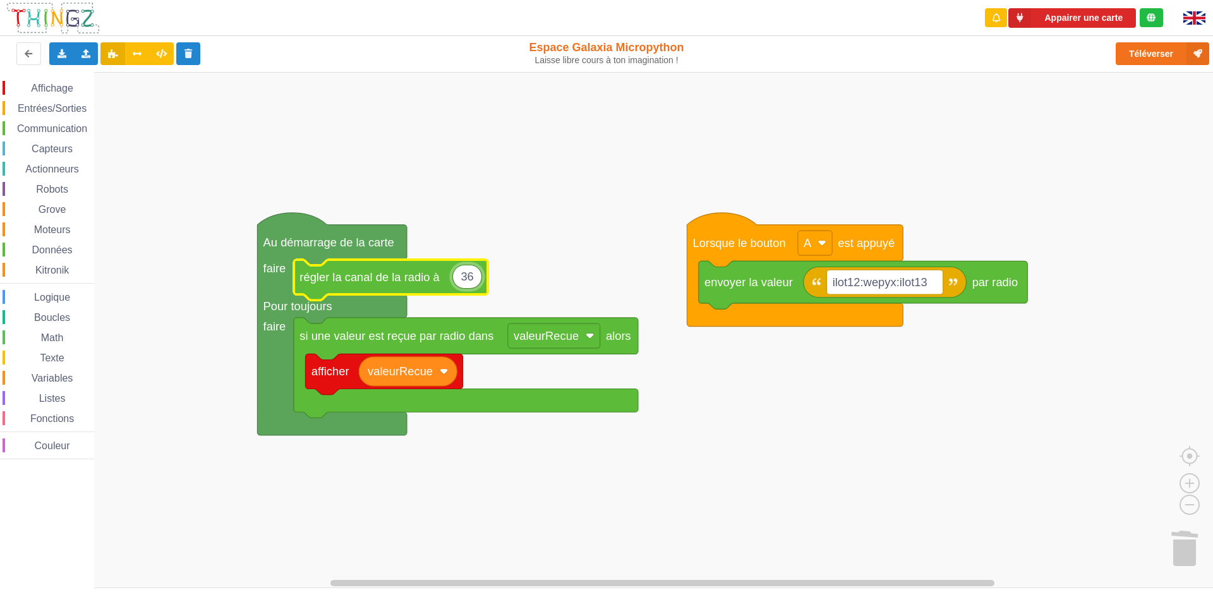
type input "3"
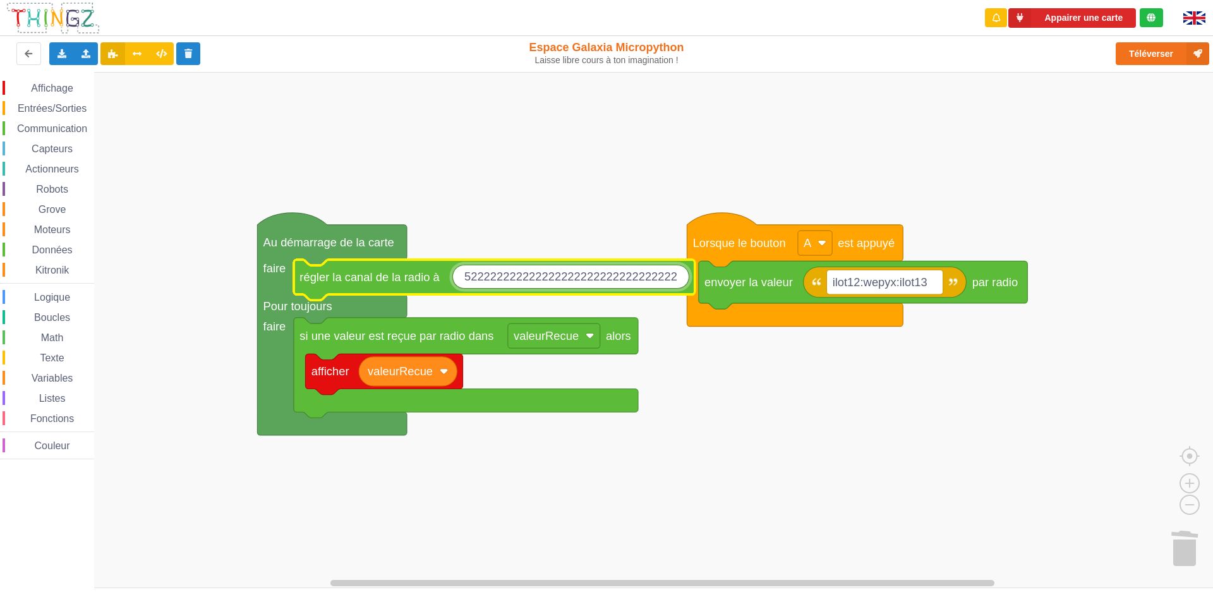
type input "5222222222222222222222222222222222"
click at [572, 280] on text "5.222222222222223e+33" at bounding box center [526, 276] width 133 height 13
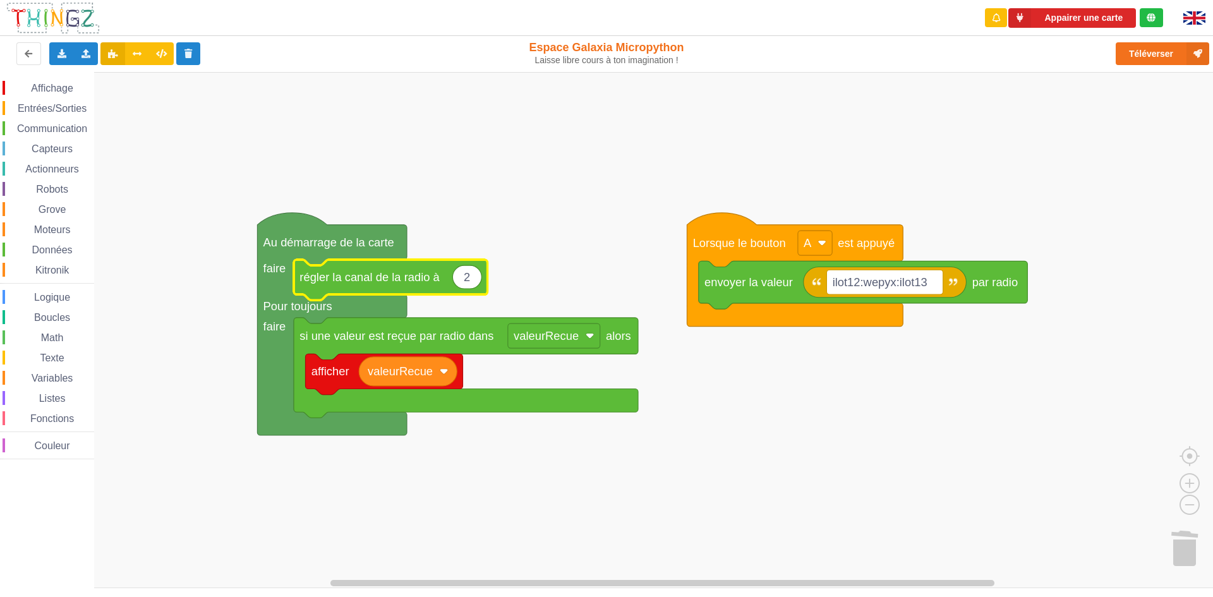
click at [572, 280] on rect "Espace de travail de Blocky" at bounding box center [611, 330] width 1222 height 516
click at [466, 278] on text "2" at bounding box center [467, 276] width 6 height 13
click at [466, 278] on input "222222" at bounding box center [480, 277] width 57 height 24
click at [466, 278] on input "222222222222222222" at bounding box center [500, 277] width 97 height 24
click at [473, 277] on input "222222222222222222222222" at bounding box center [527, 277] width 150 height 24
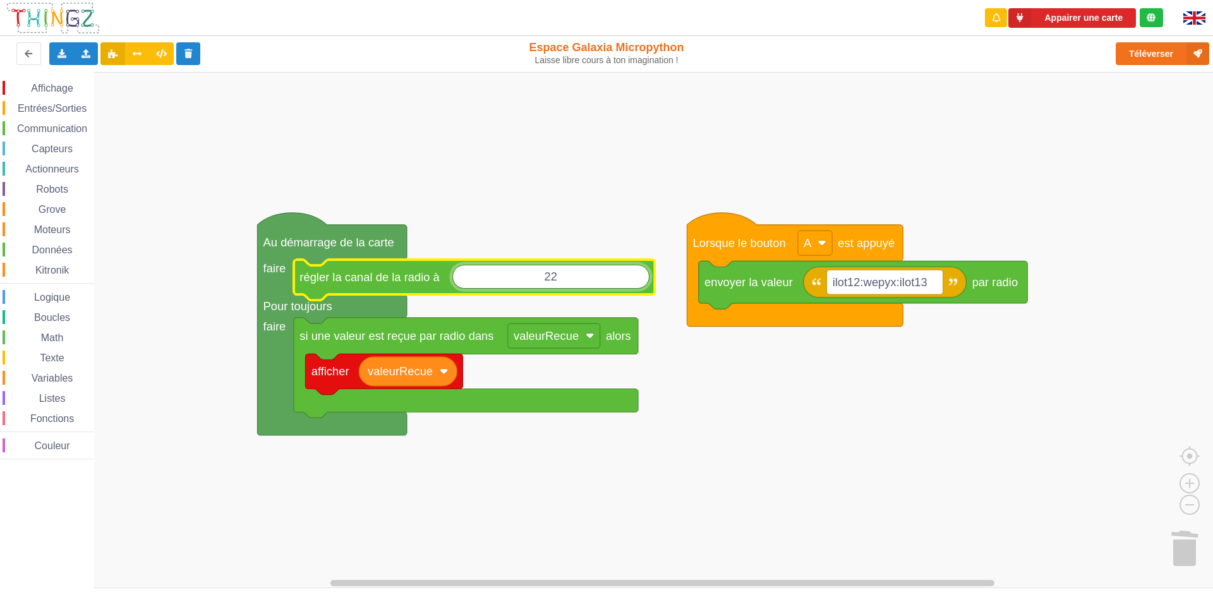
click at [473, 277] on input "22" at bounding box center [550, 277] width 197 height 24
click at [493, 277] on input "222222222" at bounding box center [483, 277] width 63 height 24
drag, startPoint x: 493, startPoint y: 277, endPoint x: 471, endPoint y: 272, distance: 23.3
click at [471, 272] on input "2222222222222222" at bounding box center [490, 277] width 77 height 24
drag, startPoint x: 545, startPoint y: 277, endPoint x: 411, endPoint y: 277, distance: 133.9
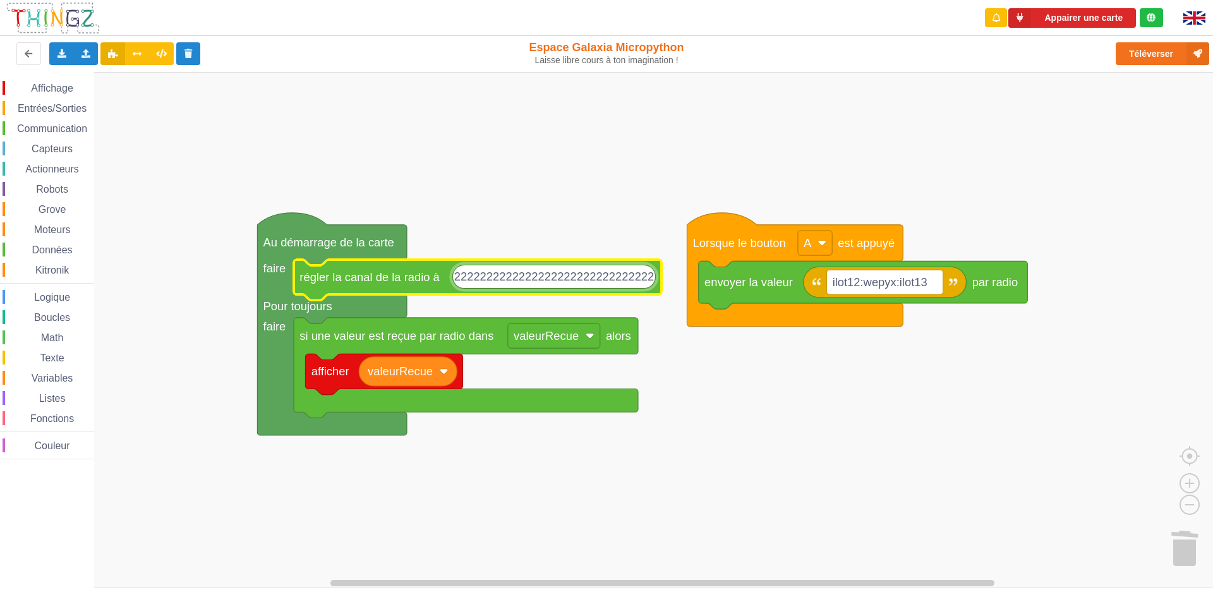
click at [411, 277] on body "Appairer une carte Exporter l'assemblage de blocs Exporter l'assemblage de bloc…" at bounding box center [606, 298] width 1213 height 597
drag, startPoint x: 608, startPoint y: 279, endPoint x: 518, endPoint y: 279, distance: 90.3
click at [518, 279] on input "222222222222222222222222222222222222222222222222222" at bounding box center [620, 277] width 337 height 24
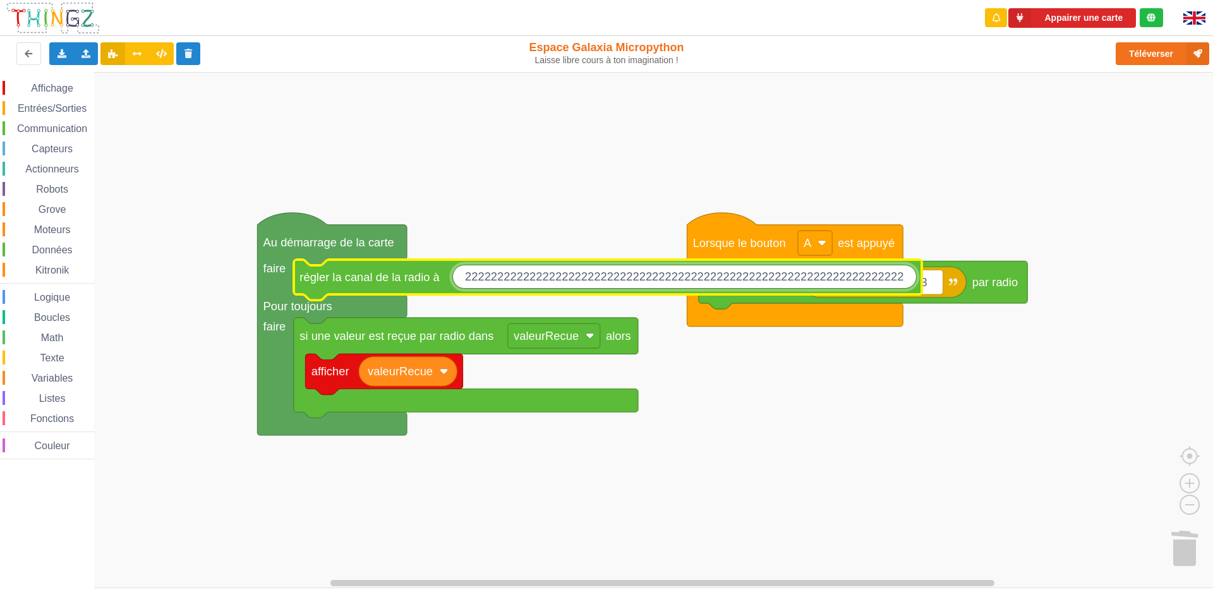
drag, startPoint x: 594, startPoint y: 277, endPoint x: 544, endPoint y: 277, distance: 49.9
click at [544, 277] on input "22222222222222222222222222222222222222222222222222222222222222222222" at bounding box center [684, 277] width 464 height 24
drag, startPoint x: 591, startPoint y: 275, endPoint x: 488, endPoint y: 275, distance: 103.0
click at [488, 275] on input "2222222222222222222222222222222222222222222222222222222222222222222222222222222…" at bounding box center [726, 277] width 548 height 24
drag, startPoint x: 807, startPoint y: 277, endPoint x: 483, endPoint y: 272, distance: 324.1
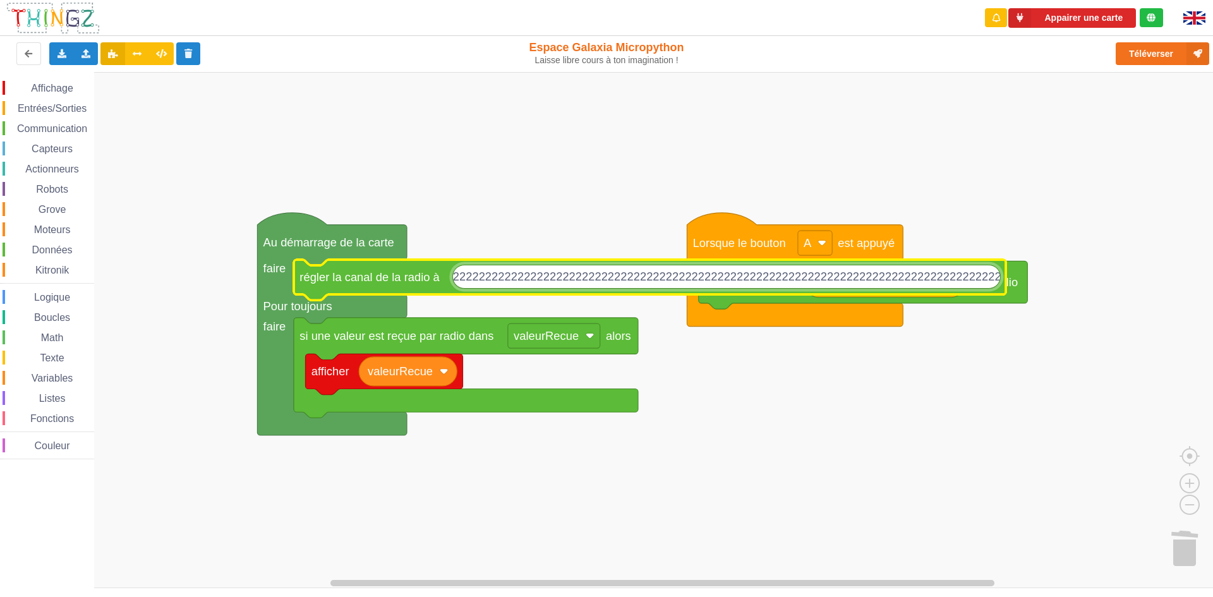
click at [483, 272] on input "2222222222222222222222222222222222222222222222222222222222222222222222222222222…" at bounding box center [726, 277] width 548 height 24
drag, startPoint x: 483, startPoint y: 272, endPoint x: 725, endPoint y: 282, distance: 242.2
click at [692, 282] on input "2222222222222222222222222222222222222222222222222222222222222222222222222222222…" at bounding box center [726, 277] width 548 height 24
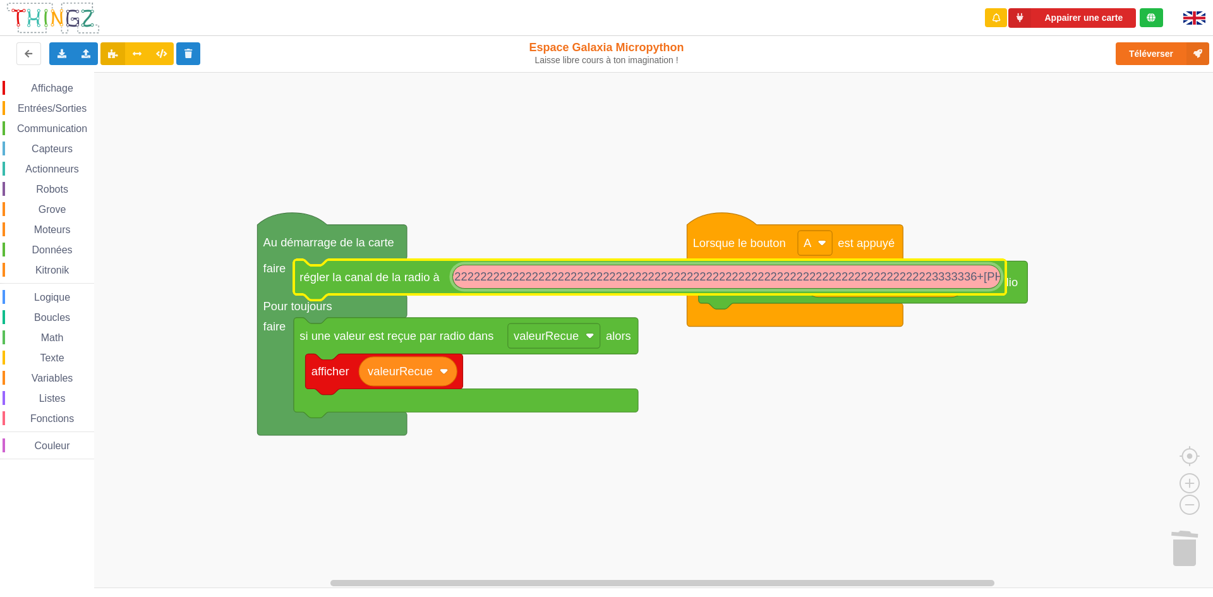
scroll to position [0, 663]
drag, startPoint x: 913, startPoint y: 274, endPoint x: 625, endPoint y: 250, distance: 288.4
click at [625, 250] on body "Appairer une carte Exporter l'assemblage de blocs Exporter l'assemblage de bloc…" at bounding box center [606, 298] width 1213 height 597
drag, startPoint x: 882, startPoint y: 275, endPoint x: 681, endPoint y: 258, distance: 202.2
click at [681, 258] on body "Appairer une carte Exporter l'assemblage de blocs Exporter l'assemblage de bloc…" at bounding box center [606, 298] width 1213 height 597
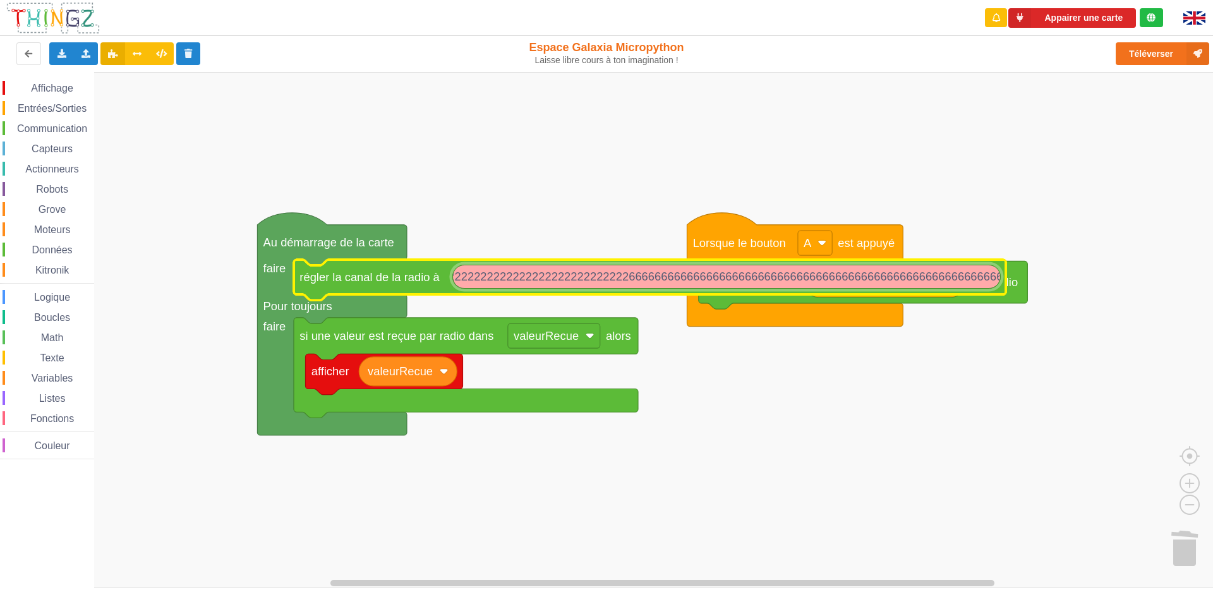
type input "2222222222222222222222222222222222222222222222222222222222222222222222222222222…"
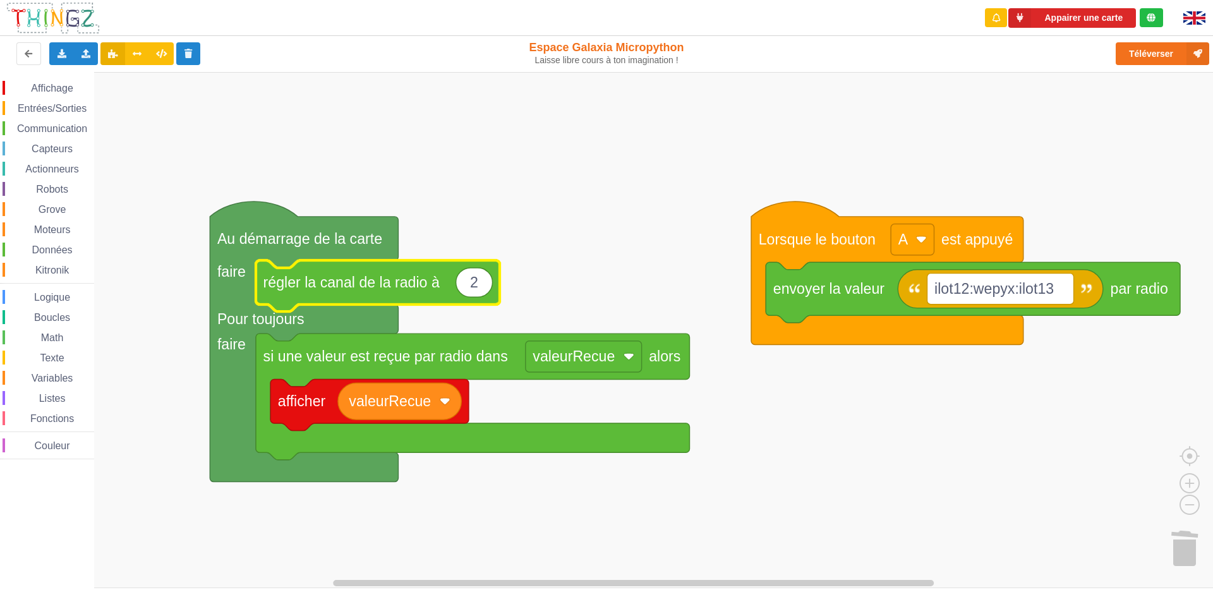
scroll to position [1, 26]
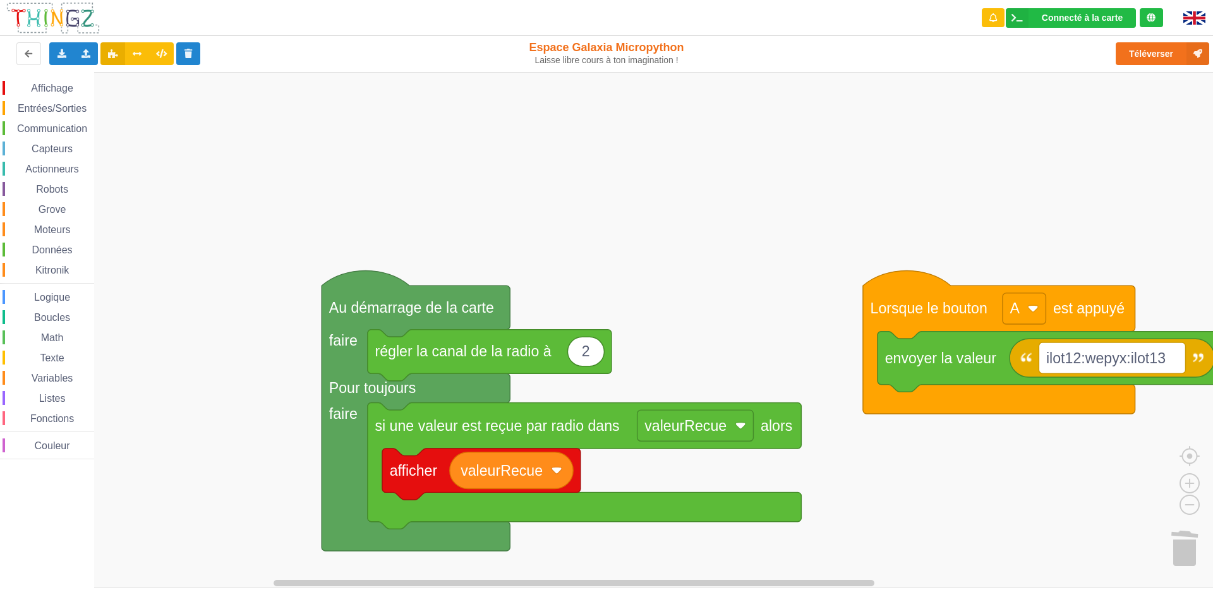
click link at bounding box center [50, 17] width 99 height 33
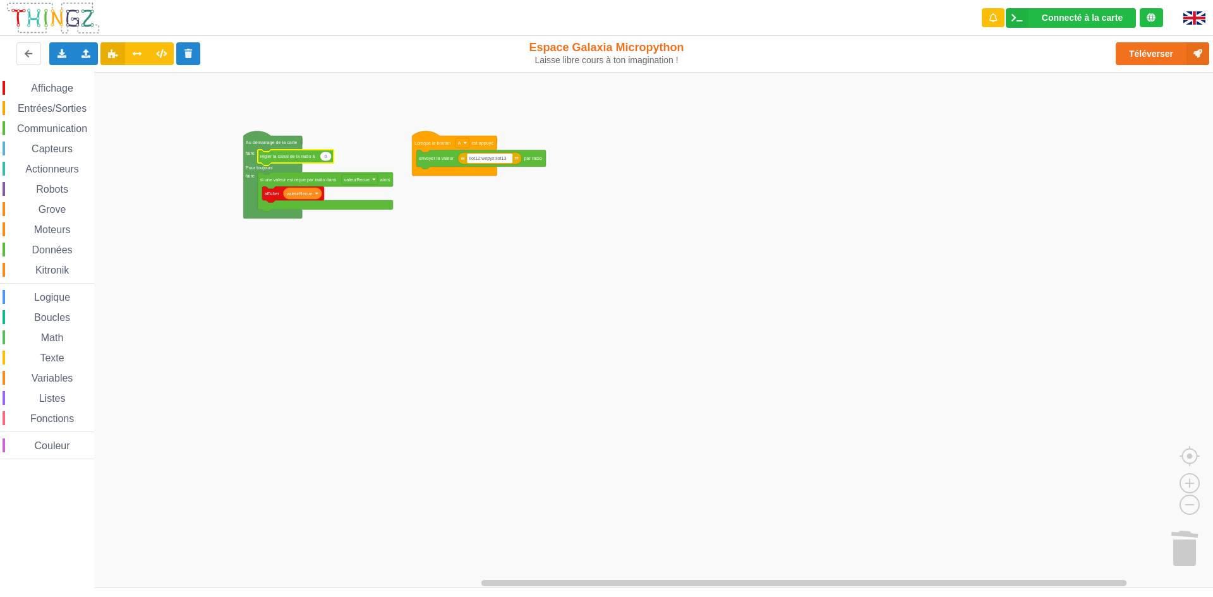
click at [330, 159] on icon "Espace de travail de Blocky" at bounding box center [325, 156] width 11 height 9
type input "6"
click at [1160, 48] on button "Téléverser" at bounding box center [1161, 53] width 93 height 23
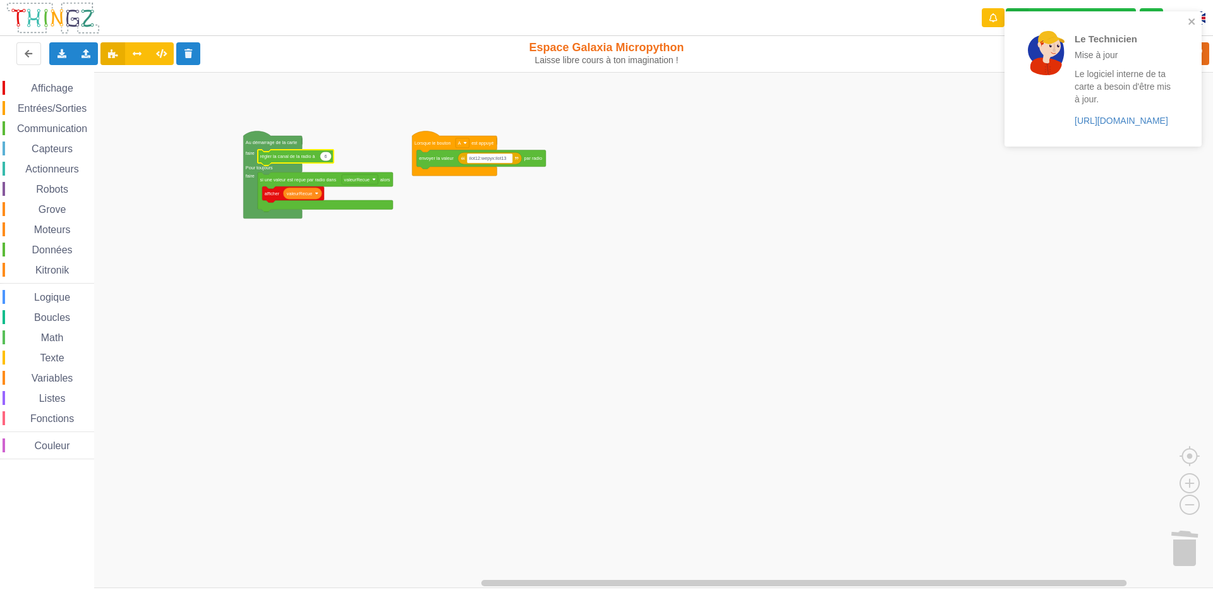
click at [735, 122] on rect "Espace de travail de Blocky" at bounding box center [611, 330] width 1222 height 516
click at [737, 123] on rect "Espace de travail de Blocky" at bounding box center [611, 330] width 1222 height 516
click at [744, 126] on div "Affichage Entrées/Sorties Communication Capteurs Actionneurs Robots Grove Moteu…" at bounding box center [611, 330] width 1222 height 516
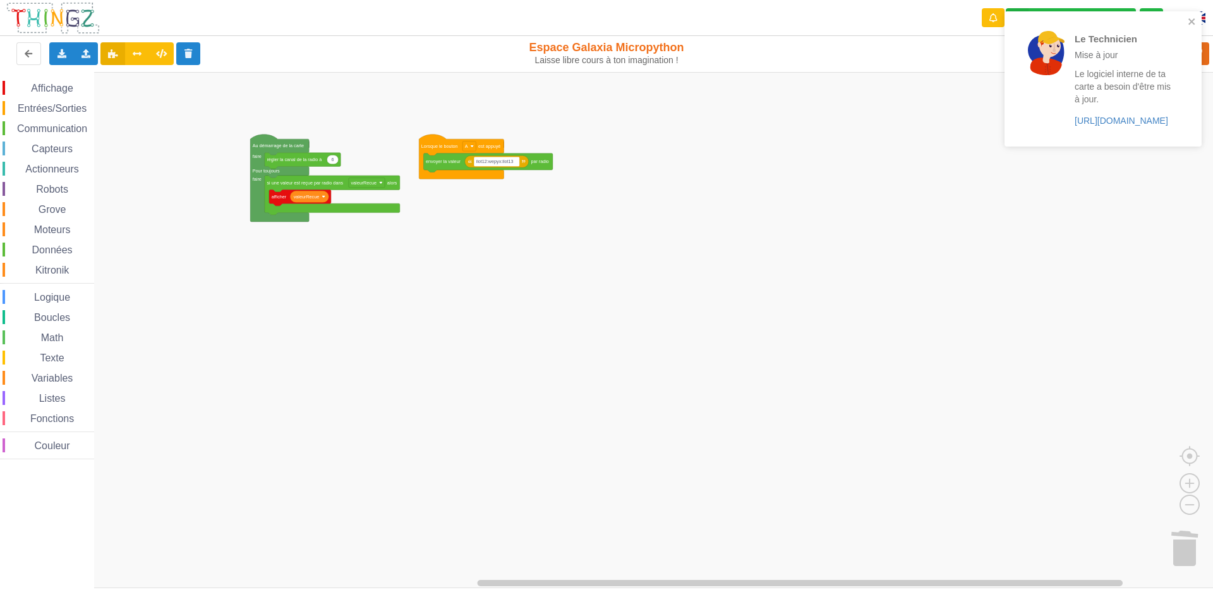
click at [745, 126] on rect "Espace de travail de Blocky" at bounding box center [611, 330] width 1222 height 516
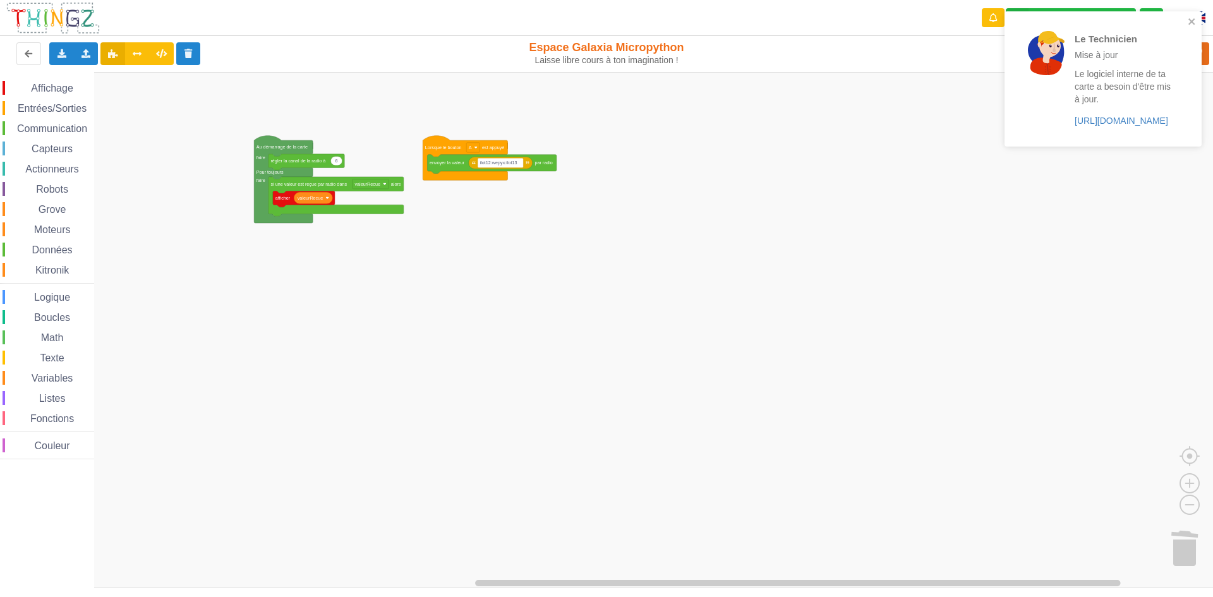
click at [778, 127] on div "Affichage Entrées/Sorties Communication Capteurs Actionneurs Robots Grove Moteu…" at bounding box center [611, 330] width 1222 height 516
click at [778, 127] on rect "Espace de travail de Blocky" at bounding box center [611, 330] width 1222 height 516
click at [788, 127] on rect "Espace de travail de Blocky" at bounding box center [611, 330] width 1222 height 516
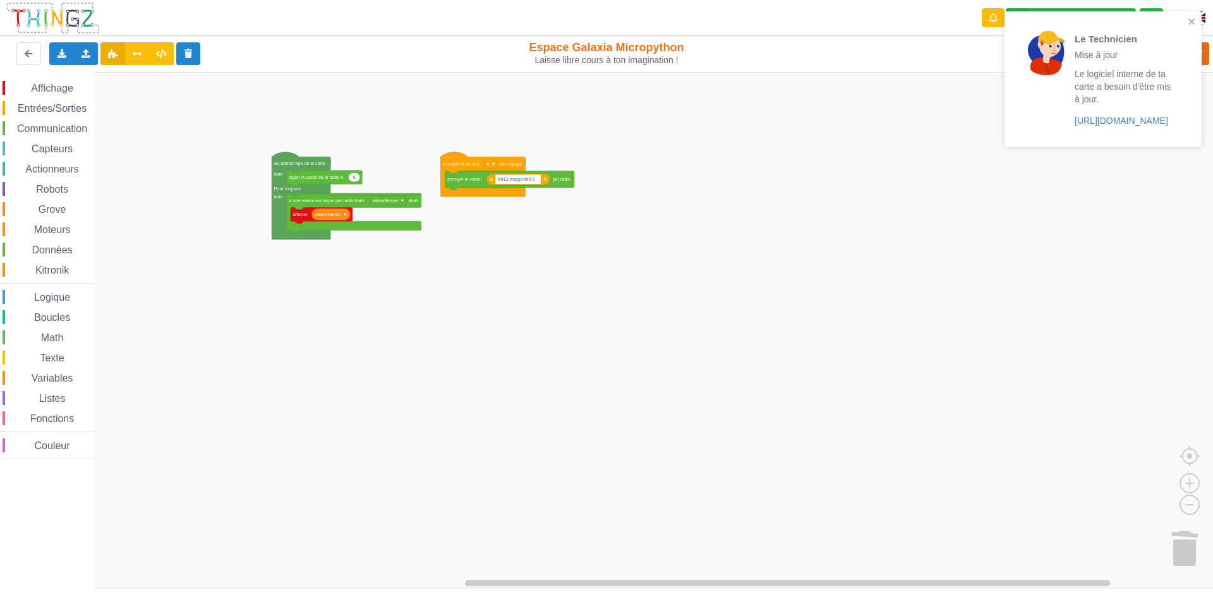
click at [815, 150] on div "Affichage Entrées/Sorties Communication Capteurs Actionneurs Robots Grove Moteu…" at bounding box center [611, 330] width 1222 height 516
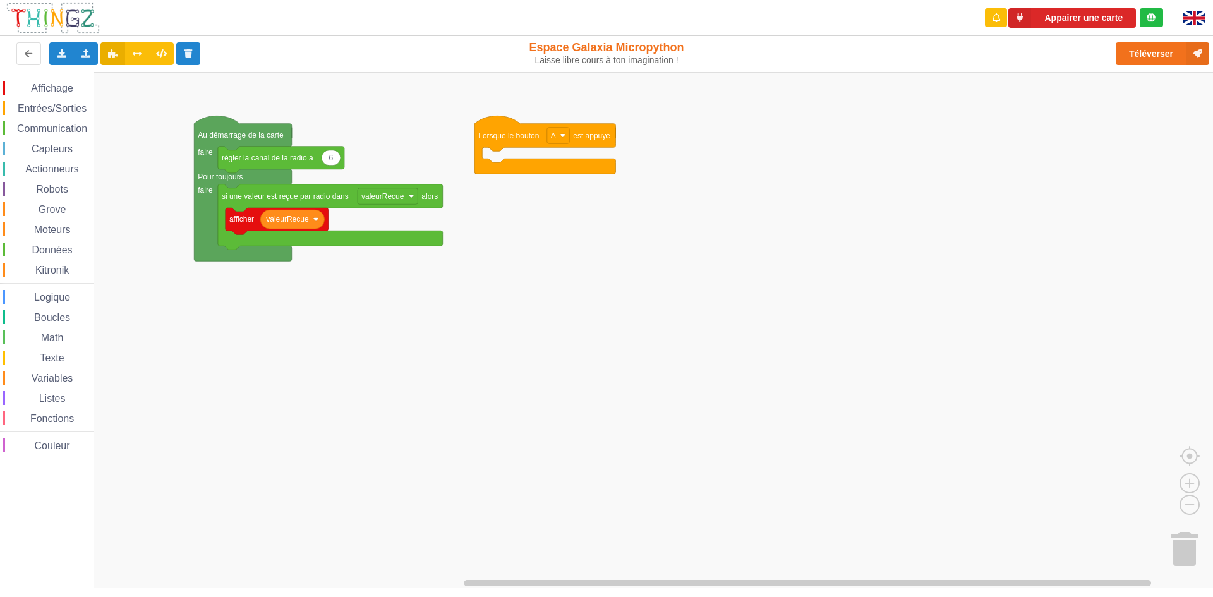
click at [33, 128] on span "Communication" at bounding box center [52, 128] width 74 height 11
click at [512, 156] on div "Affichage Entrées/Sorties Communication Capteurs Actionneurs Robots Grove Moteu…" at bounding box center [611, 330] width 1222 height 516
